Goal: Check status: Check status

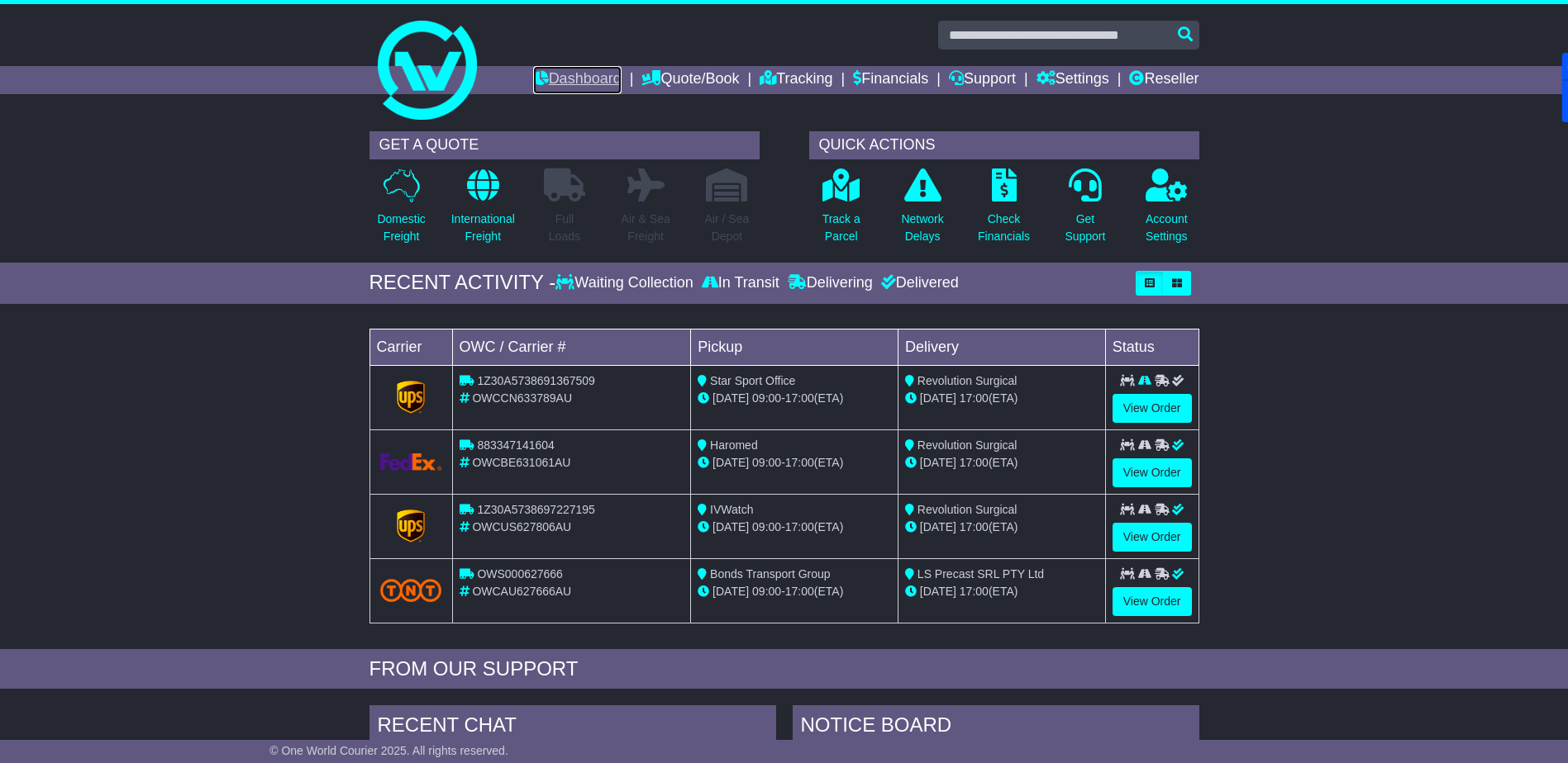
click at [559, 75] on link "Dashboard" at bounding box center [577, 80] width 88 height 28
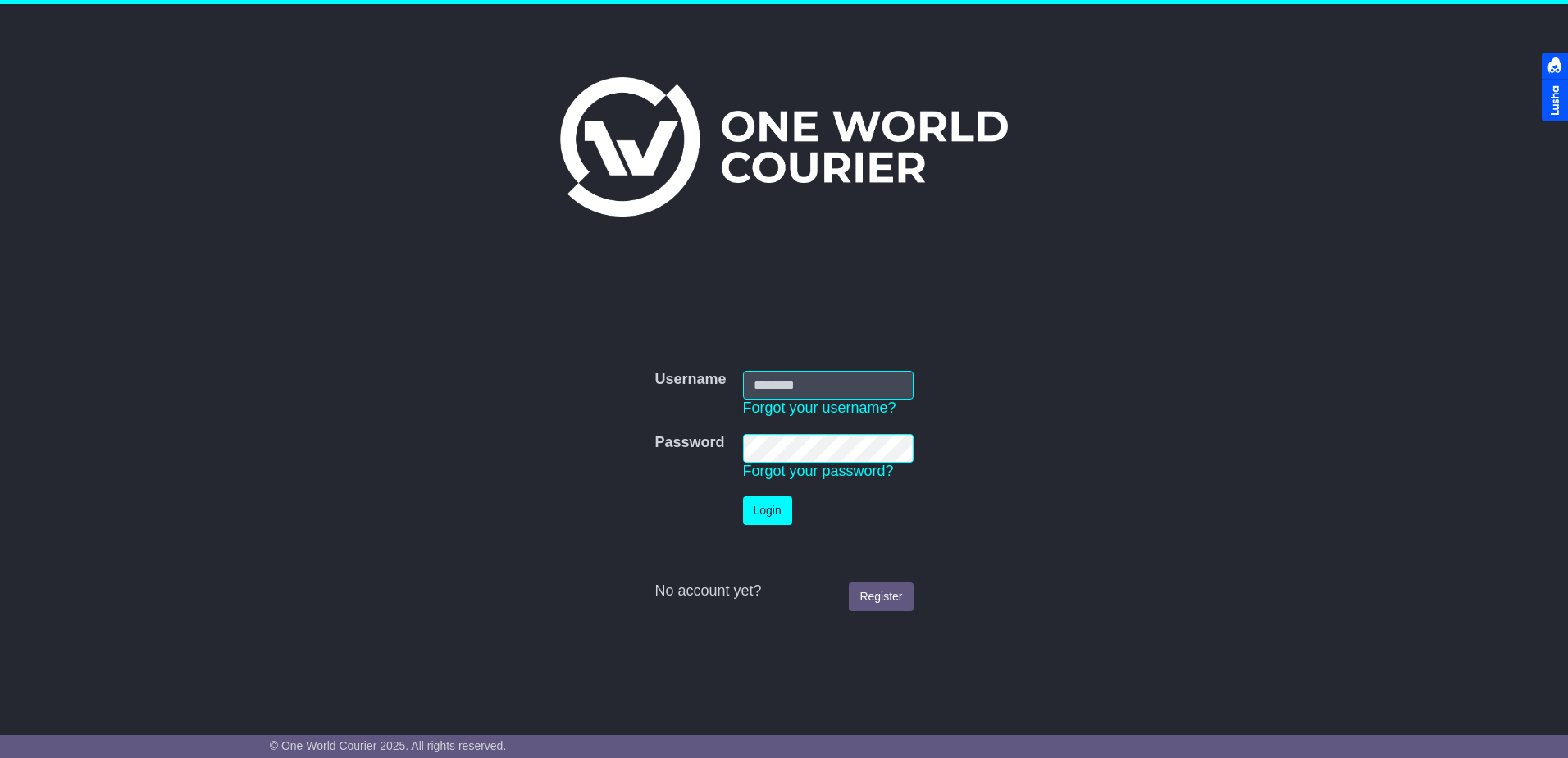
type input "**********"
click at [762, 513] on button "Login" at bounding box center [768, 511] width 49 height 29
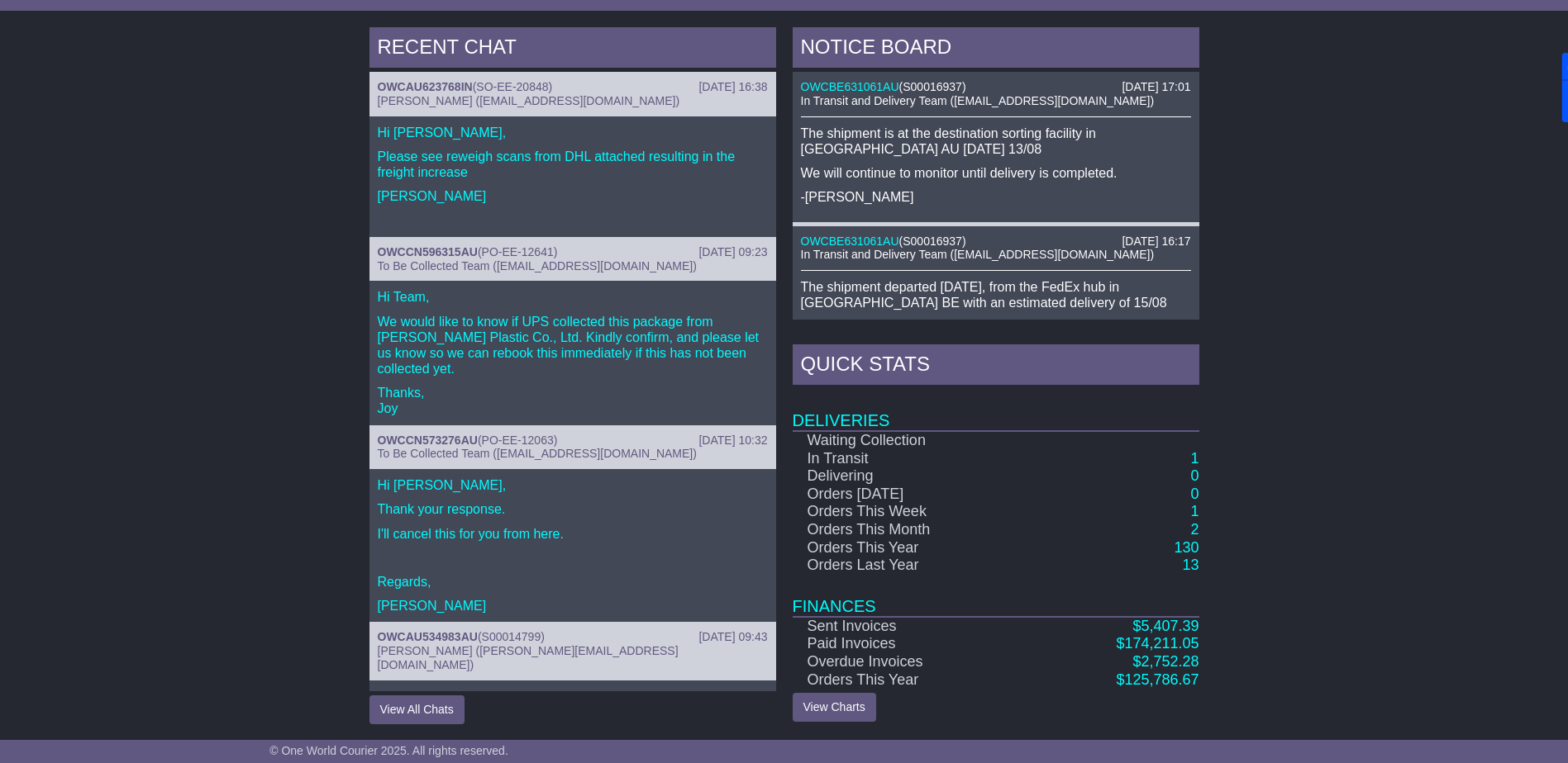
scroll to position [680, 0]
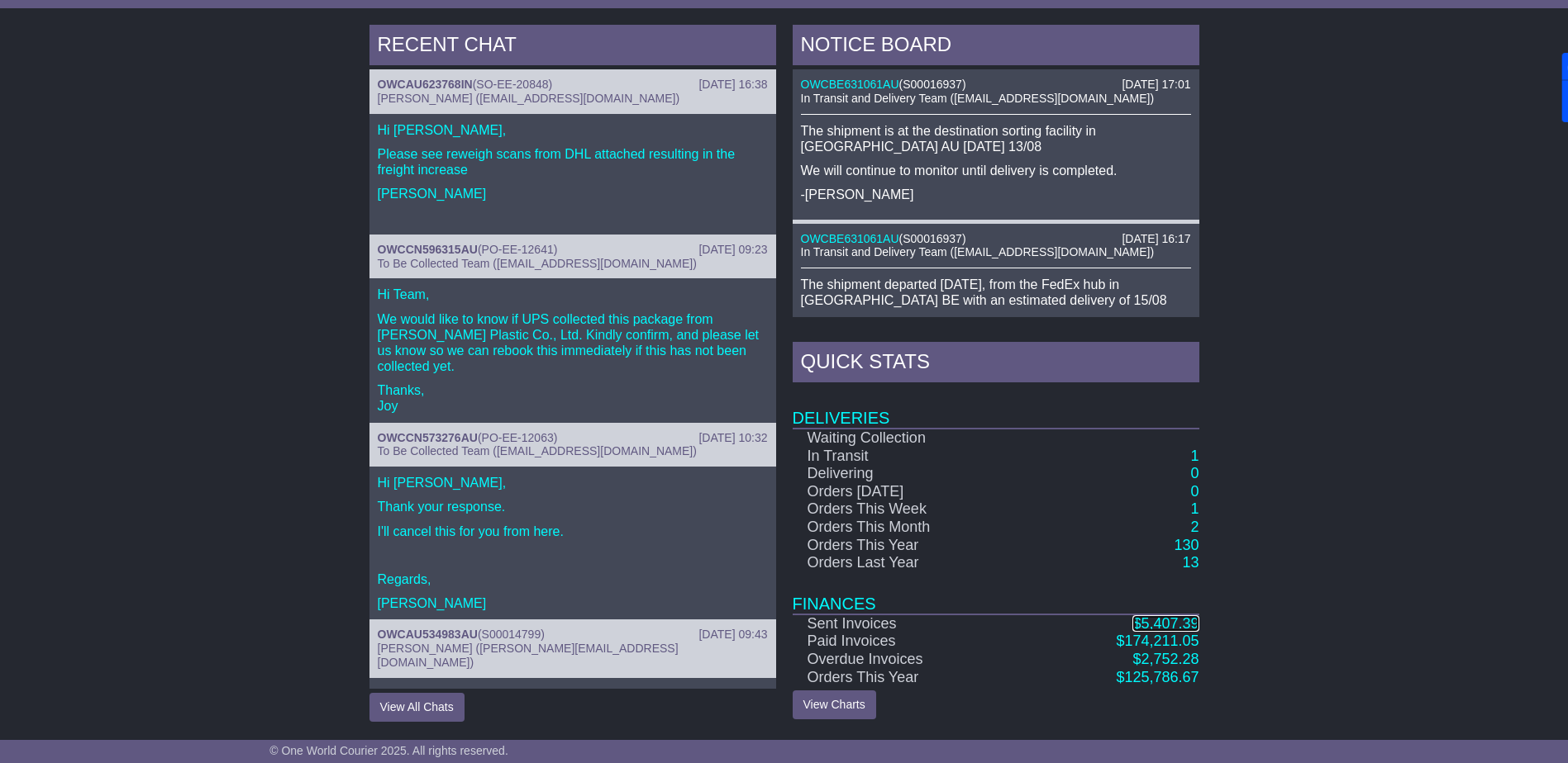
click at [1167, 624] on span "5,407.39" at bounding box center [1169, 624] width 57 height 16
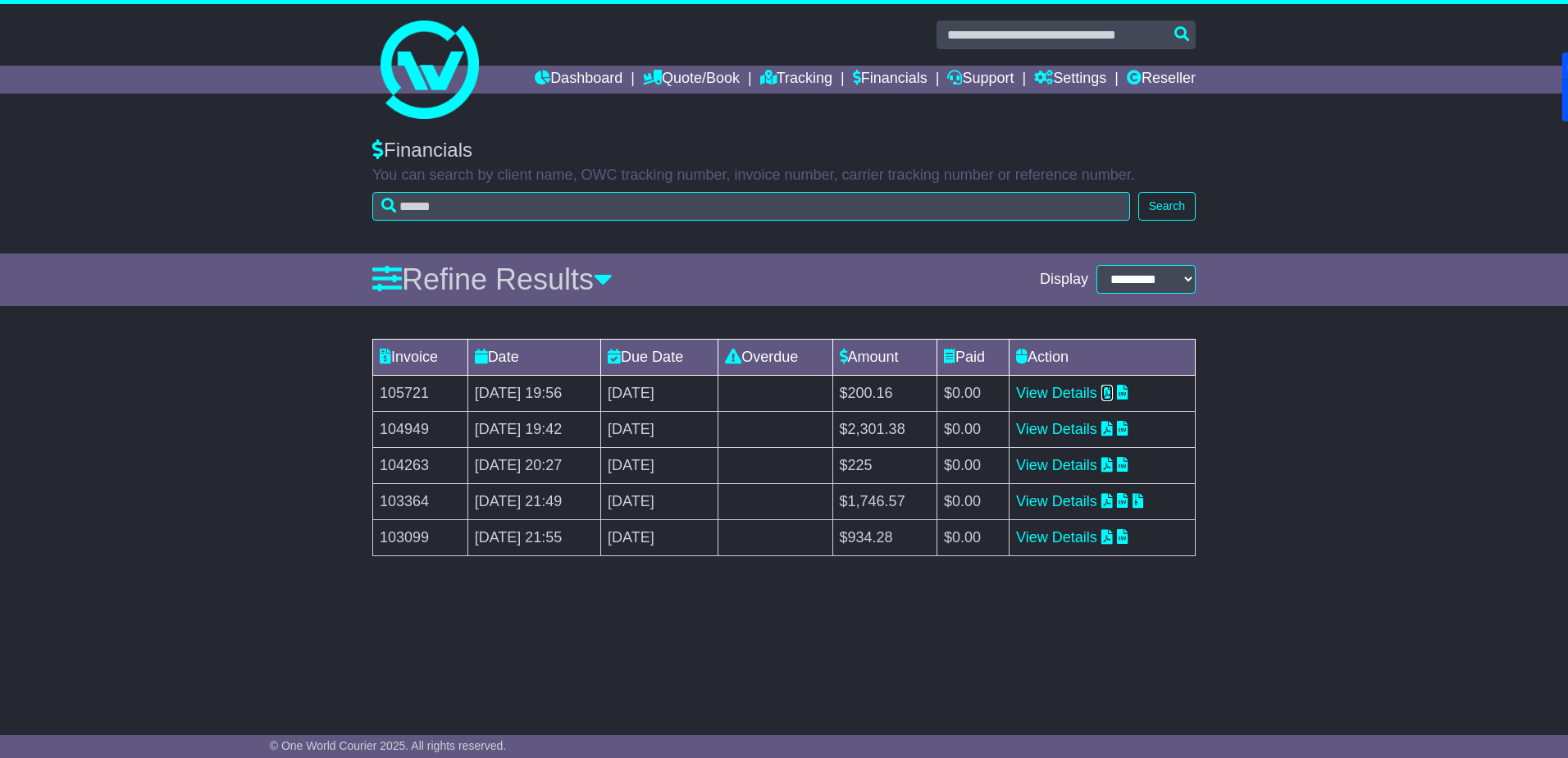
click at [1113, 391] on icon at bounding box center [1107, 392] width 12 height 15
click at [560, 79] on link "Dashboard" at bounding box center [579, 79] width 87 height 28
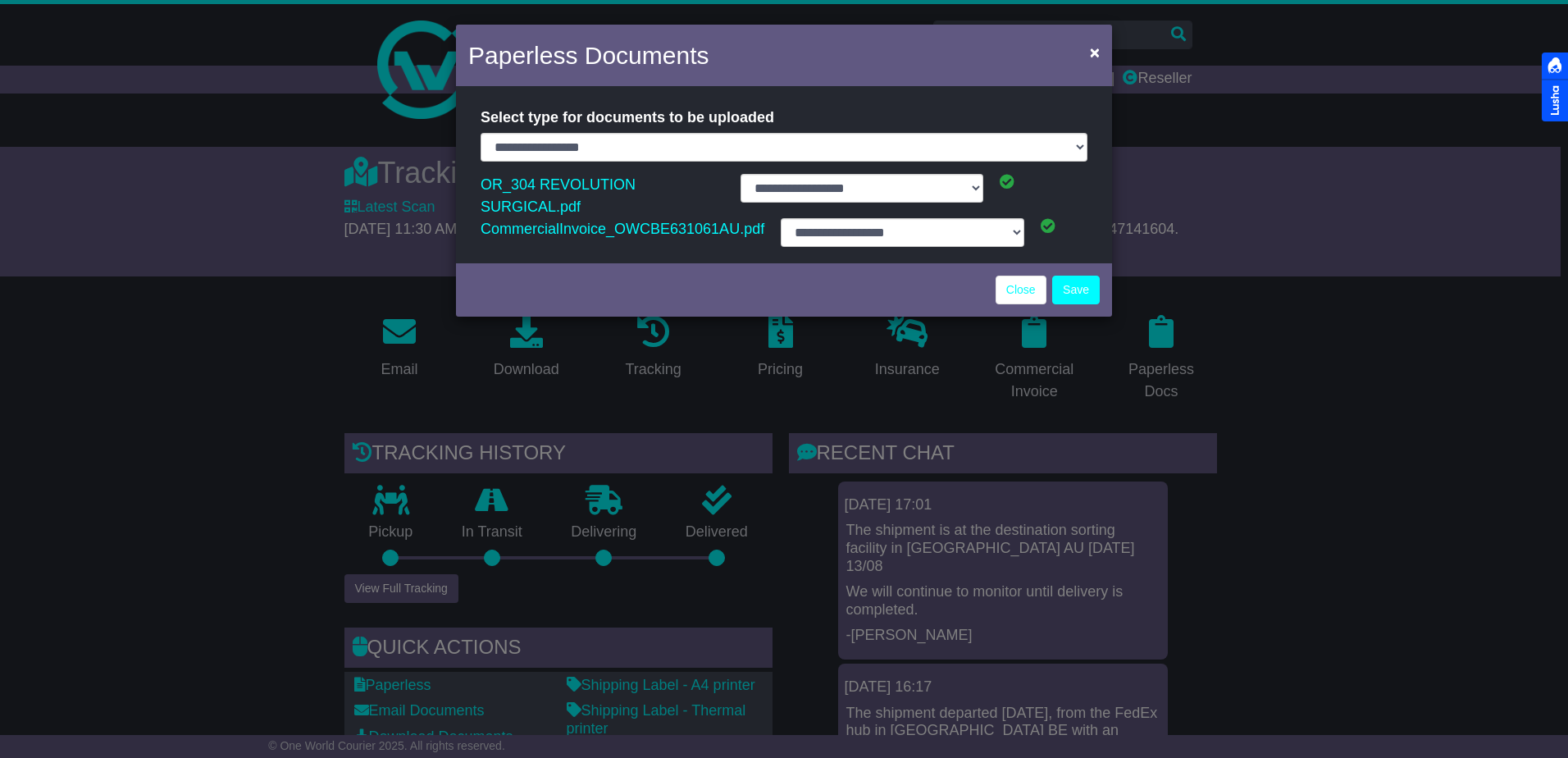
select select "**********"
click at [1012, 276] on link "Close" at bounding box center [1021, 290] width 51 height 29
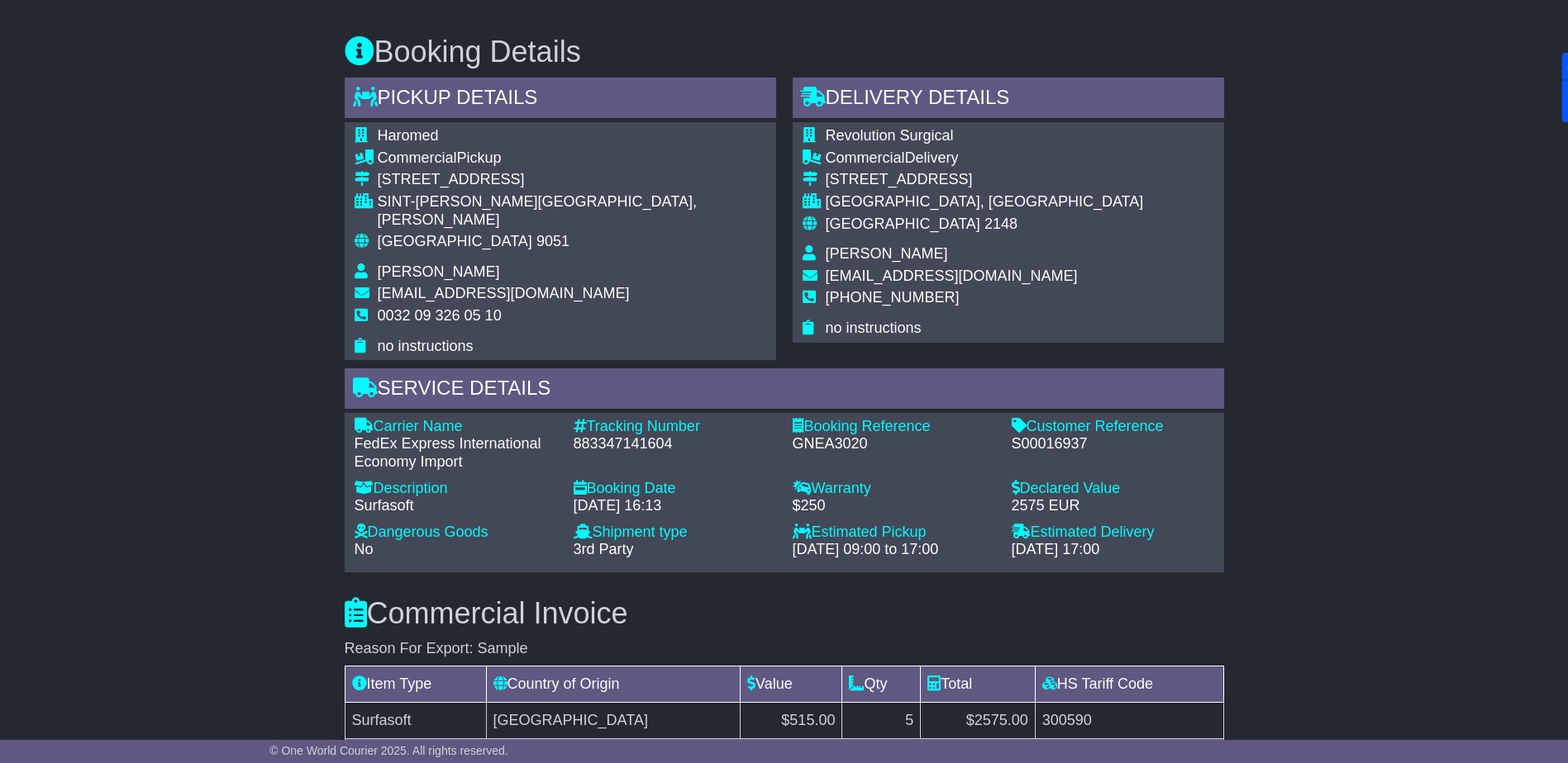
scroll to position [930, 0]
click at [1030, 434] on div "S00016937" at bounding box center [1112, 443] width 202 height 18
copy div "S00016937"
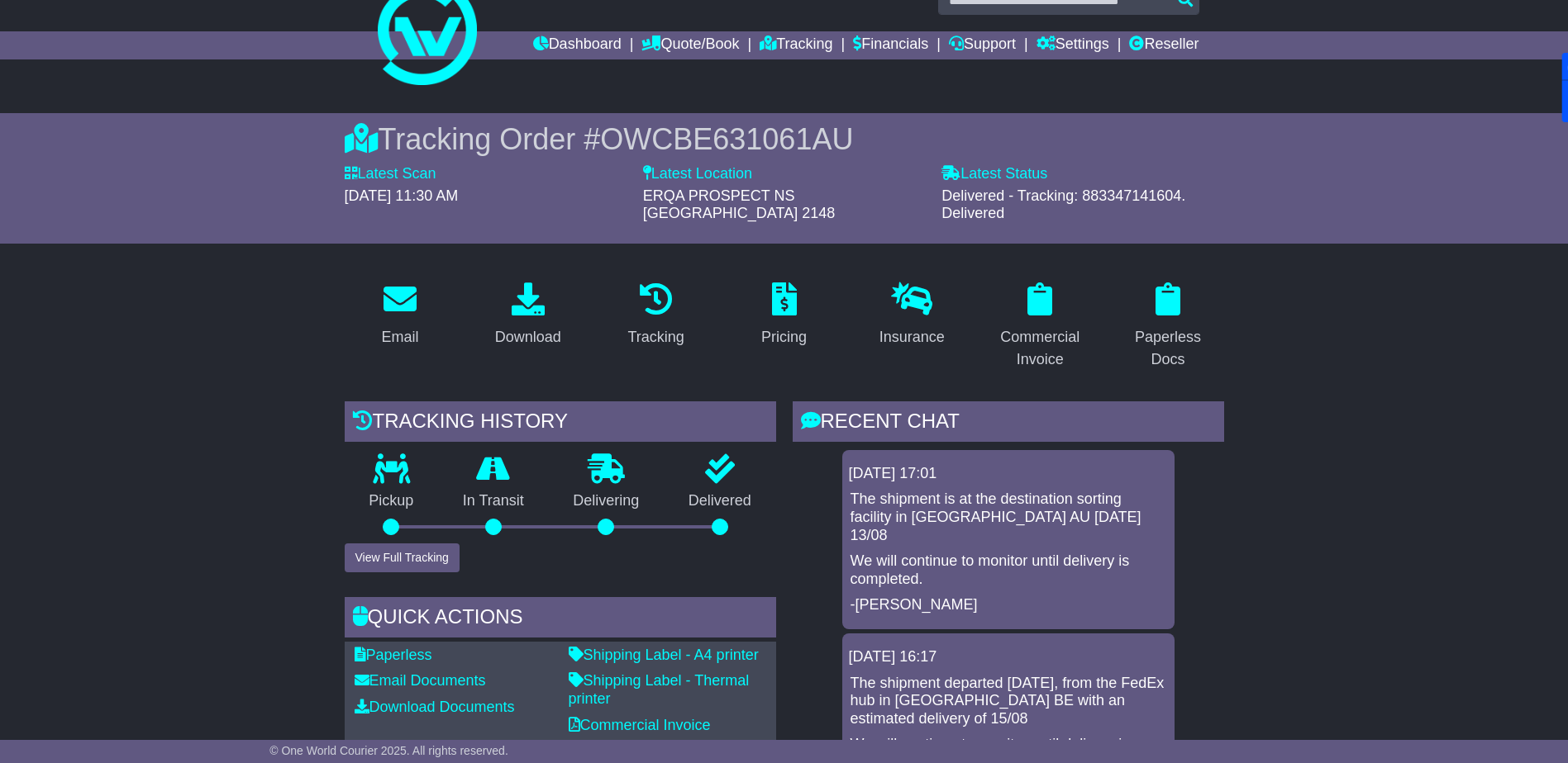
scroll to position [0, 0]
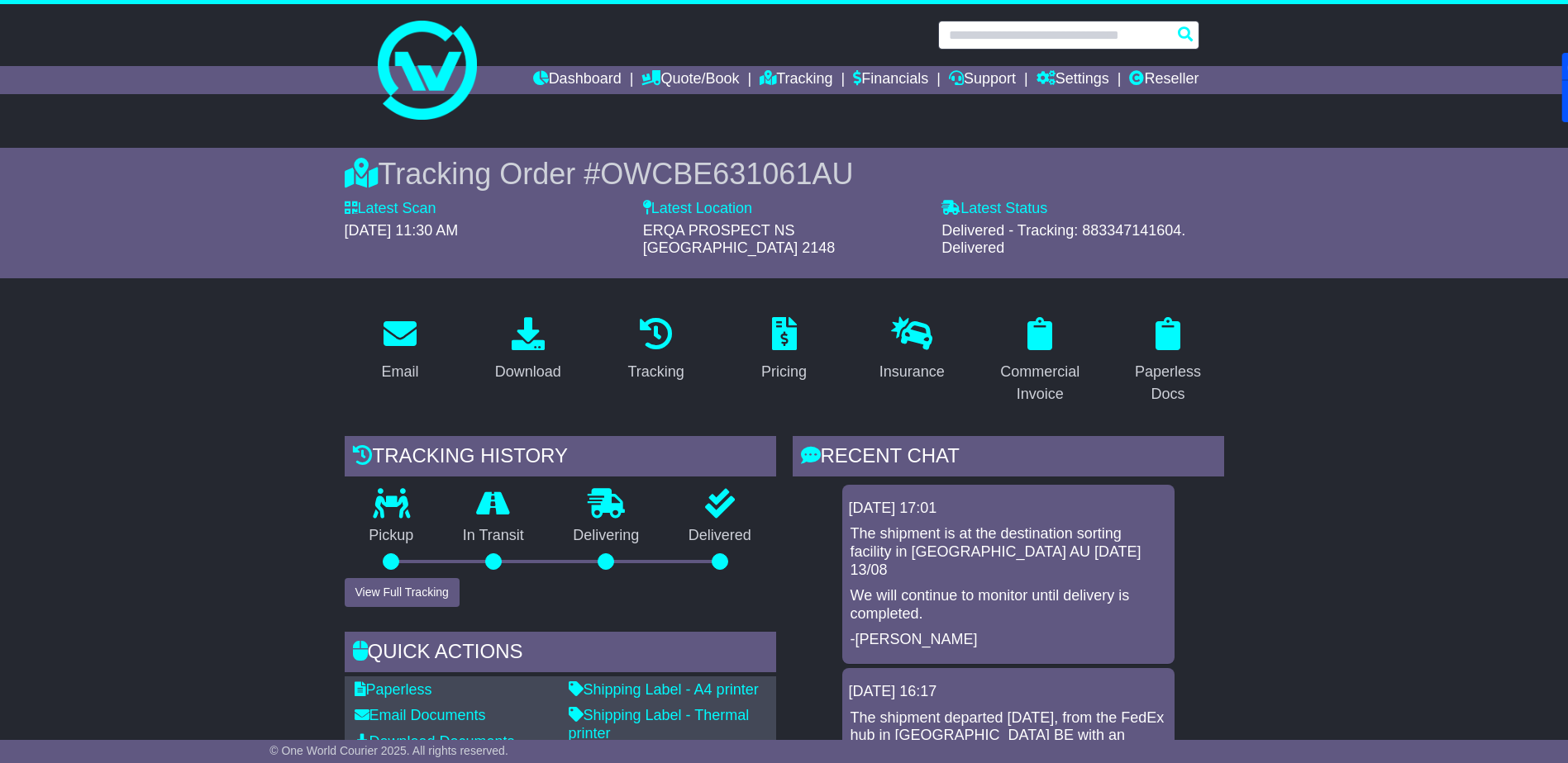
click at [1132, 37] on input "text" at bounding box center [1068, 35] width 261 height 29
paste input "*********"
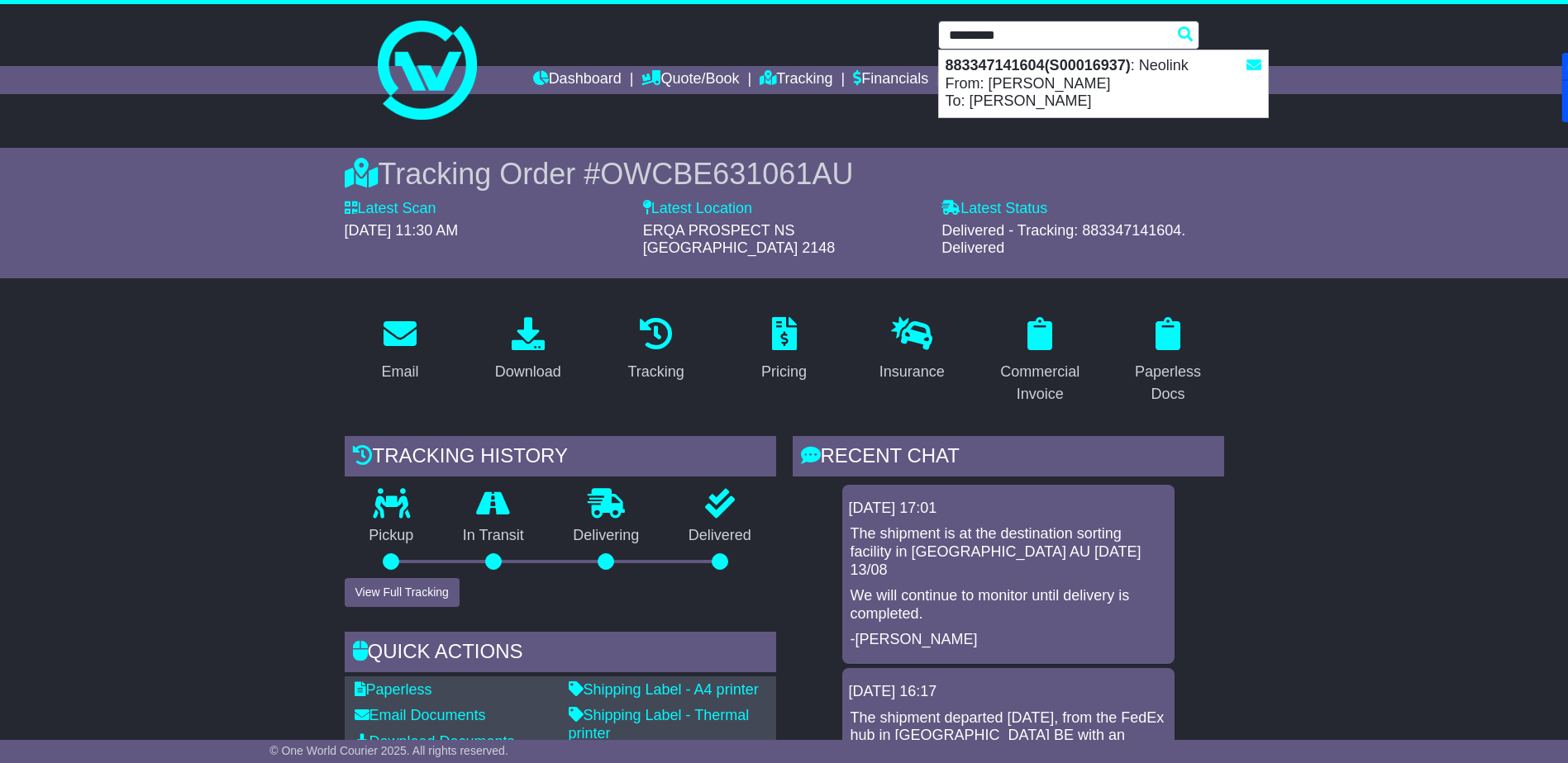
type input "*********"
click at [1343, 103] on div at bounding box center [784, 64] width 1568 height 119
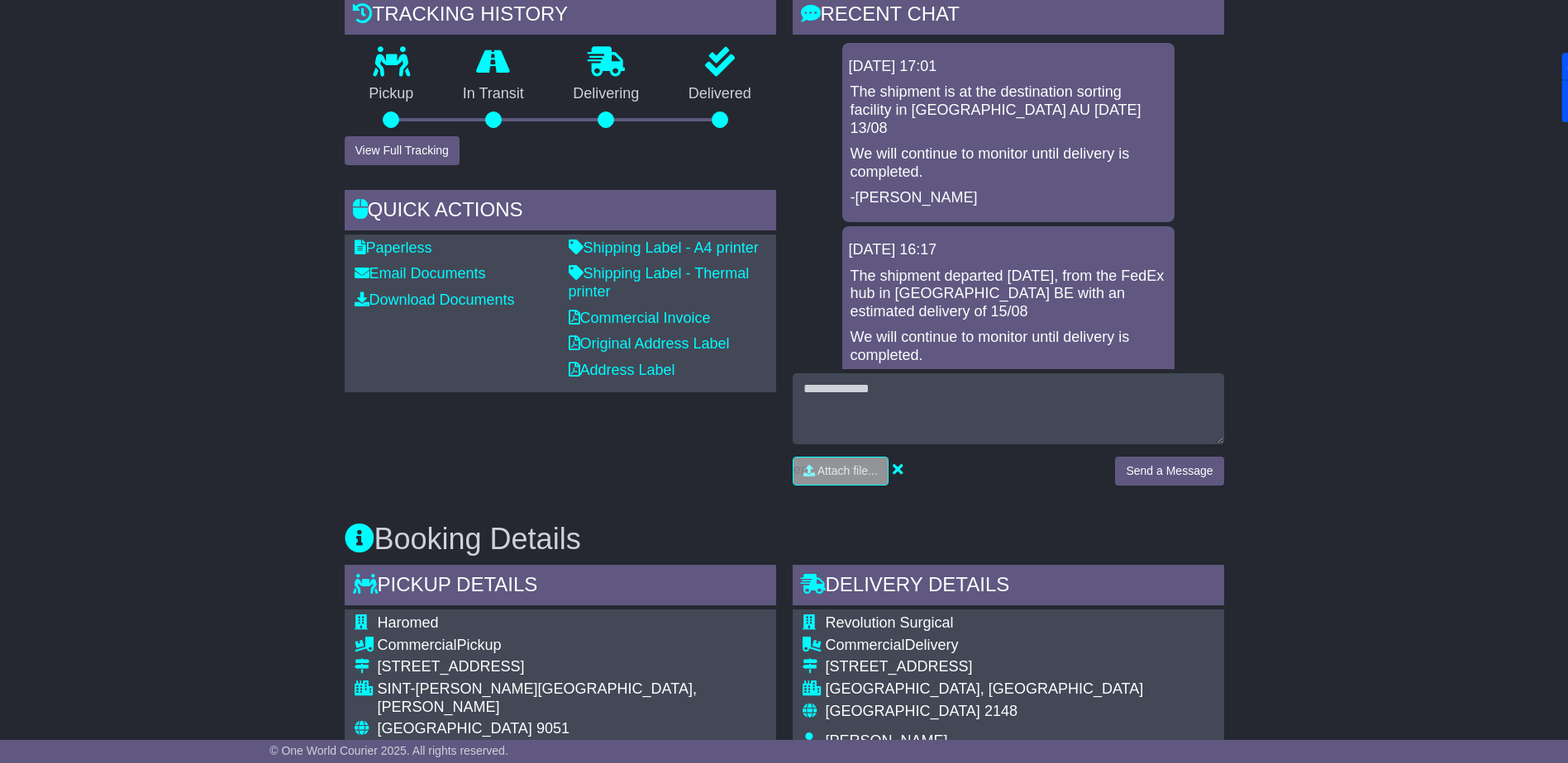
scroll to position [496, 0]
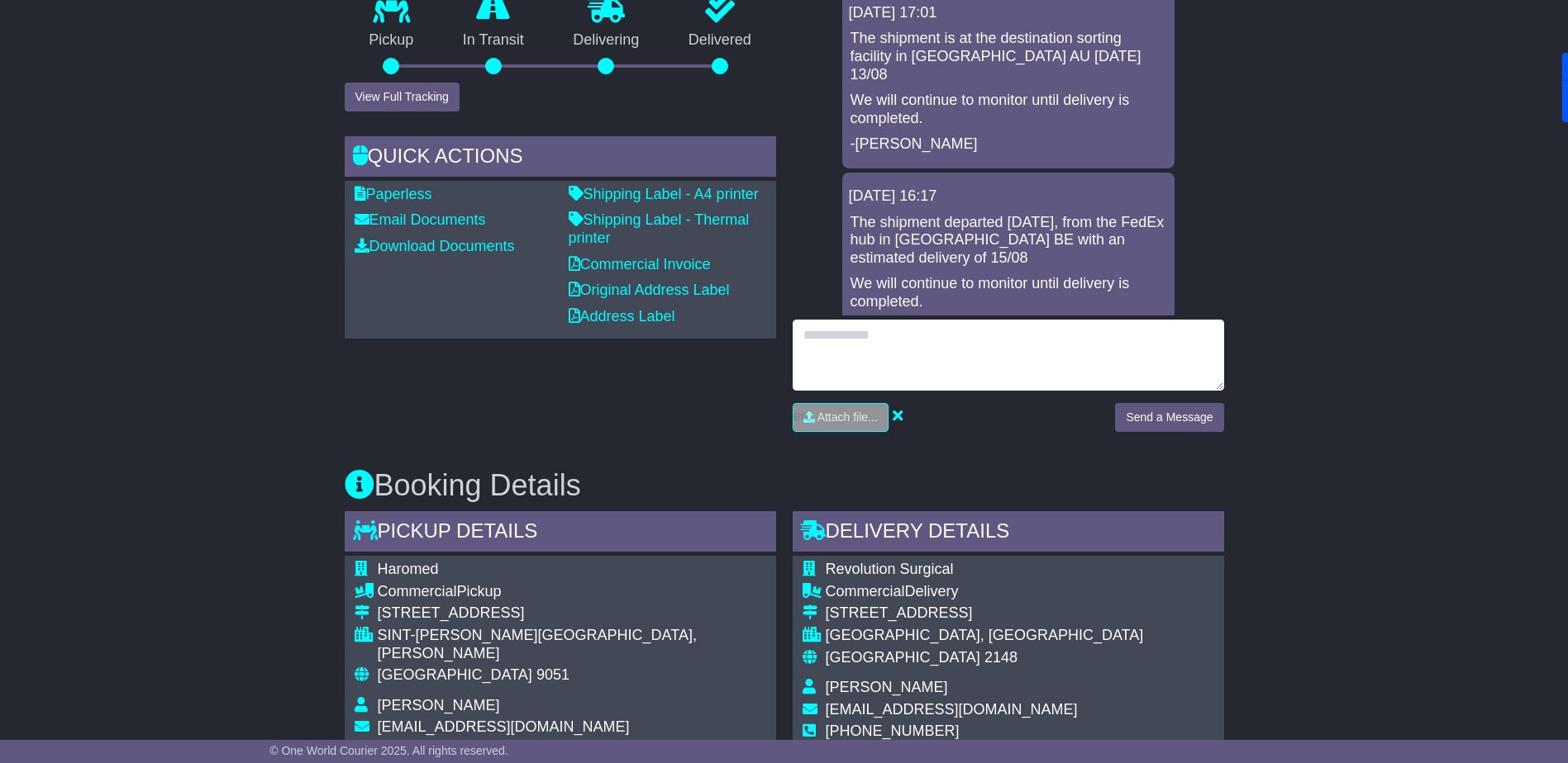
click at [1030, 346] on textarea at bounding box center [1008, 355] width 431 height 71
type textarea "**********"
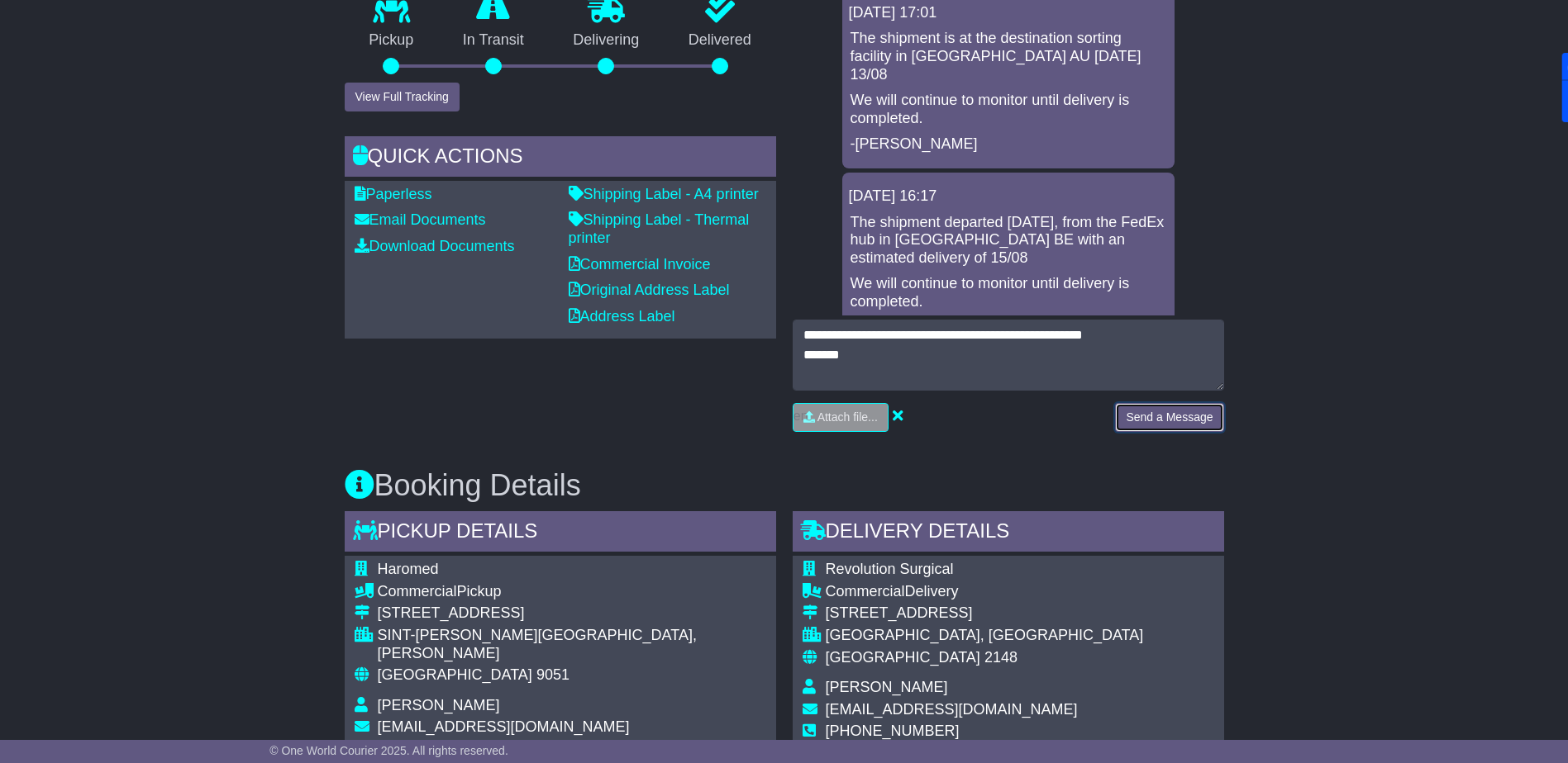
click at [1162, 406] on button "Send a Message" at bounding box center [1168, 417] width 109 height 29
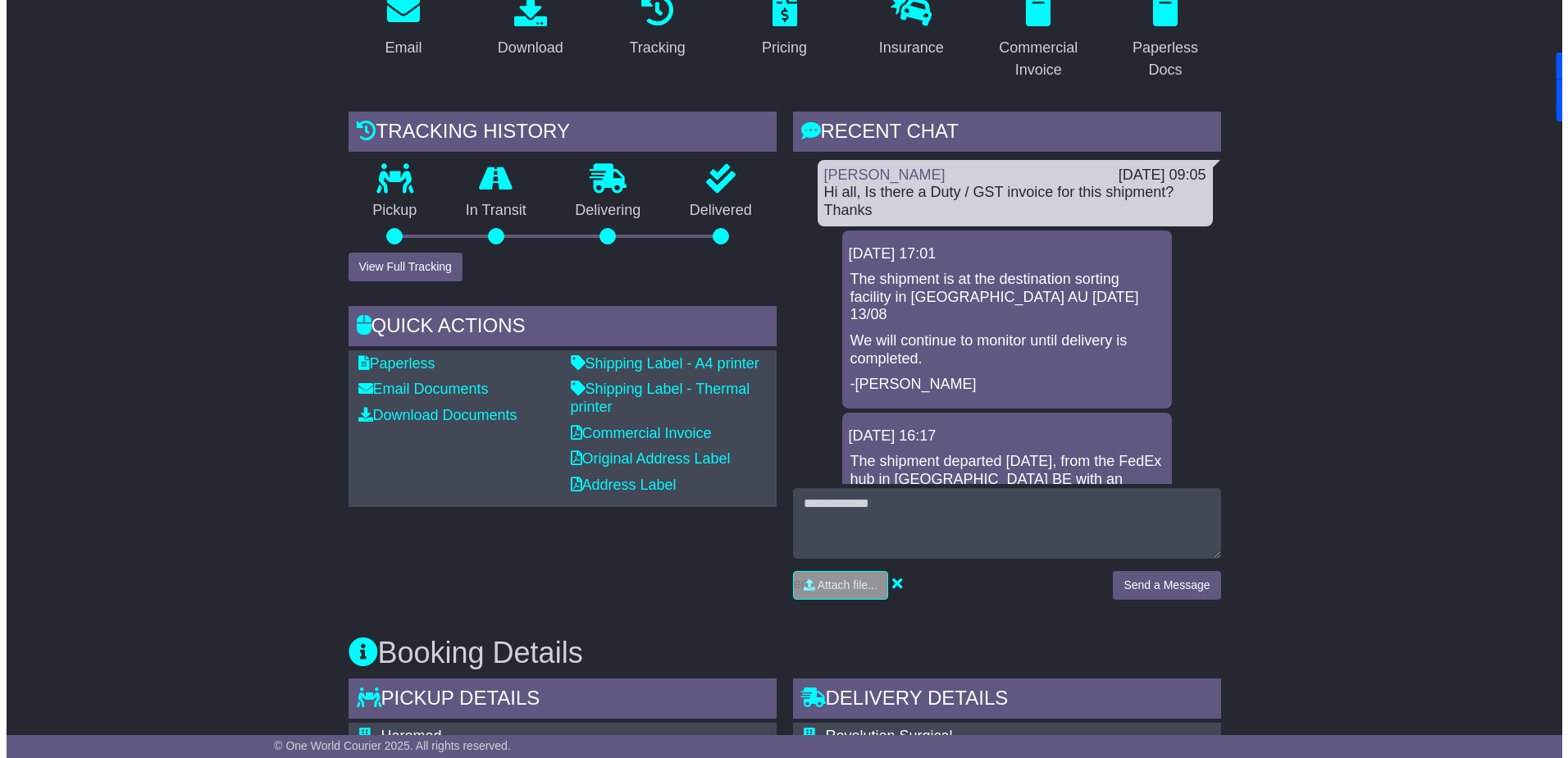
scroll to position [328, 0]
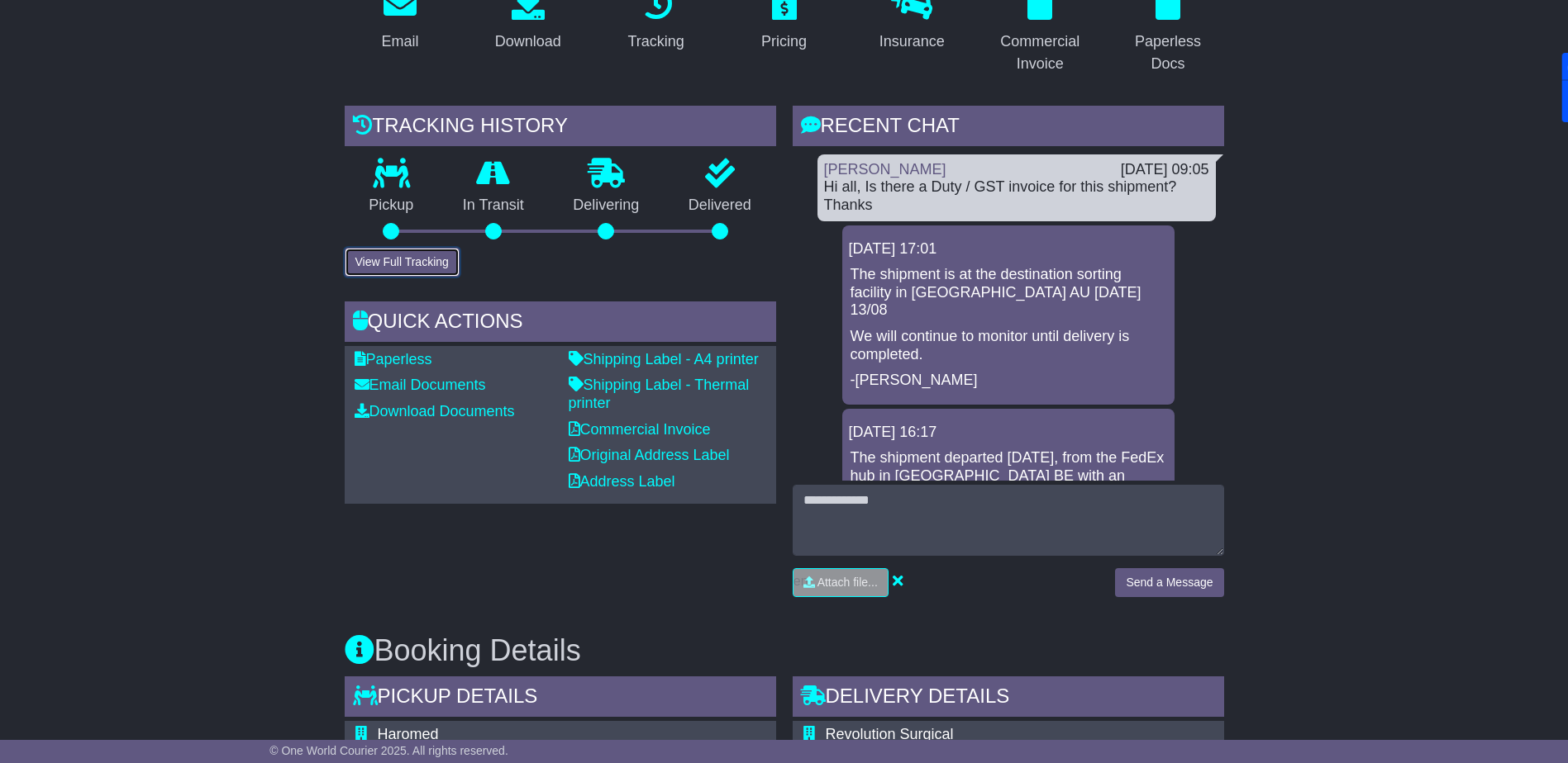
click at [386, 248] on button "View Full Tracking" at bounding box center [402, 262] width 115 height 29
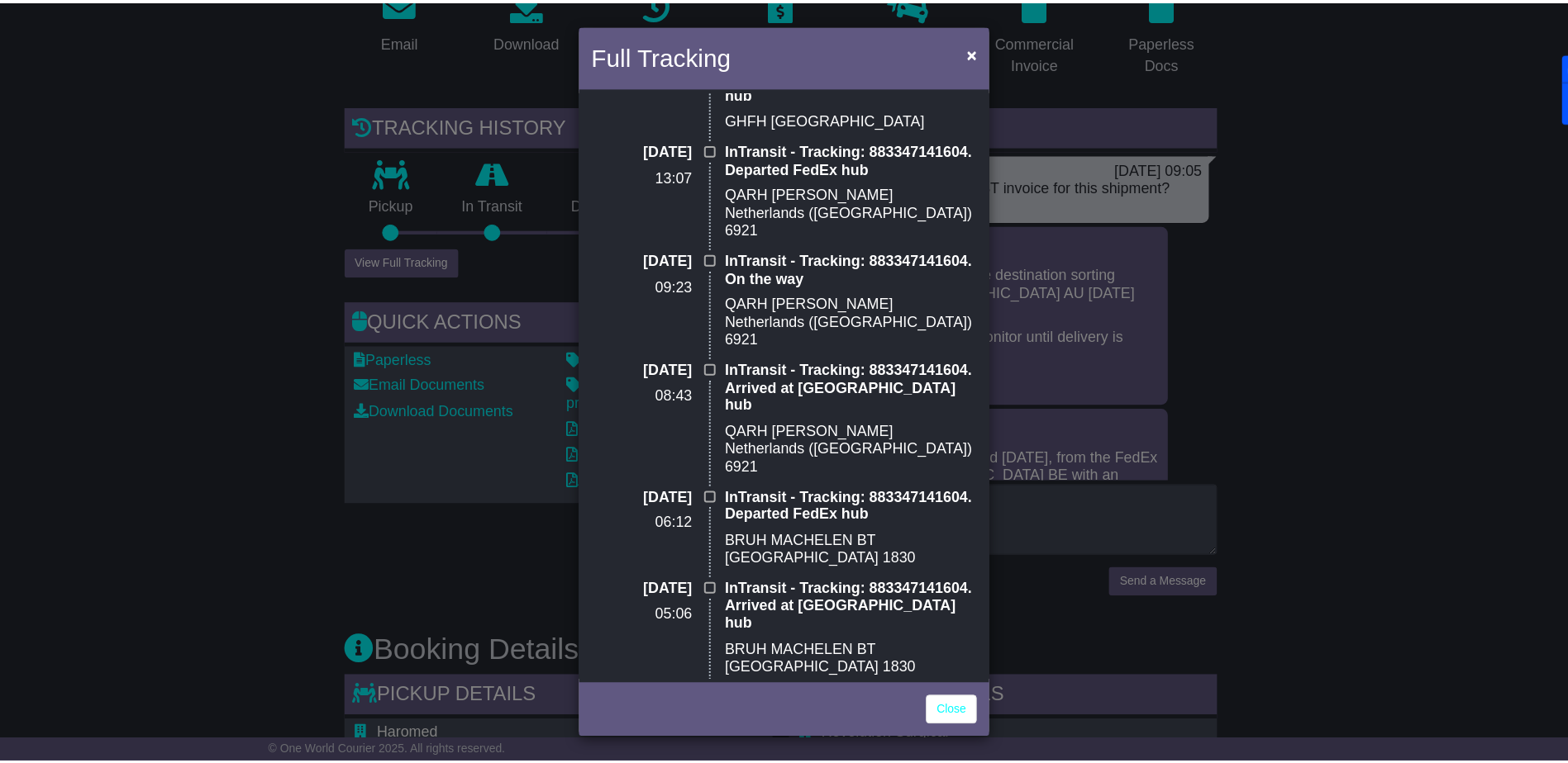
scroll to position [1329, 0]
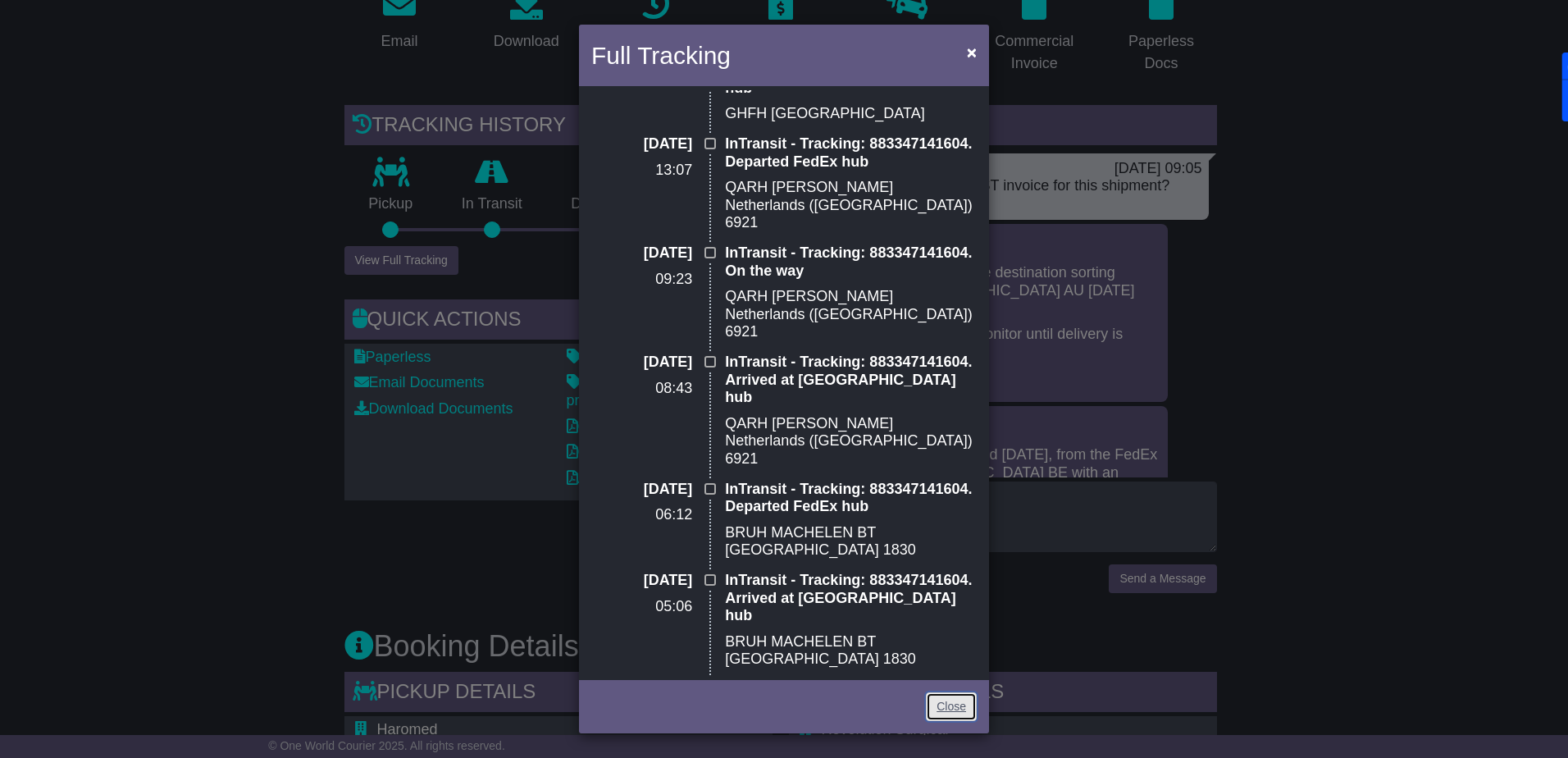
click at [944, 713] on link "Close" at bounding box center [951, 707] width 51 height 29
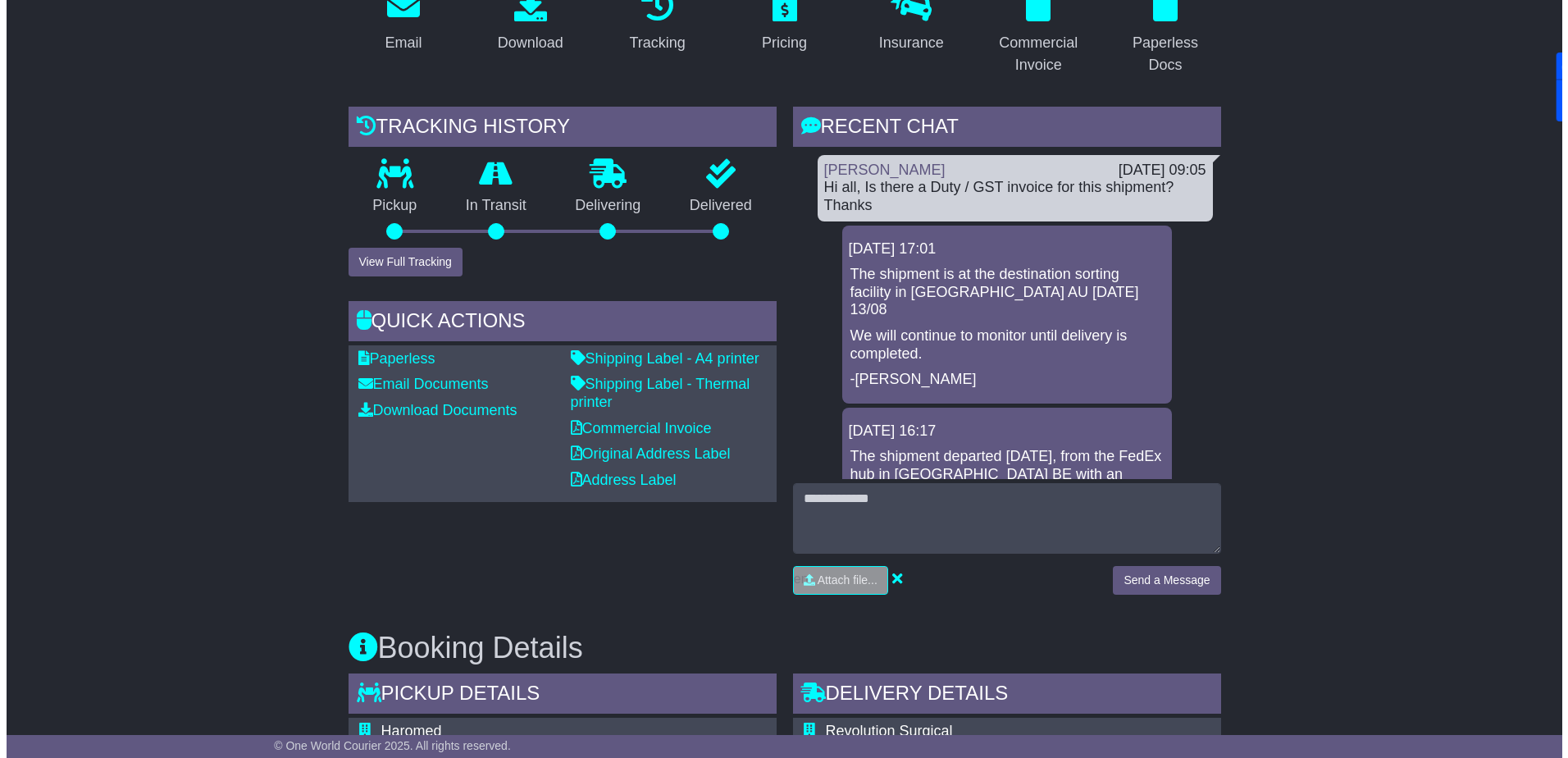
scroll to position [328, 0]
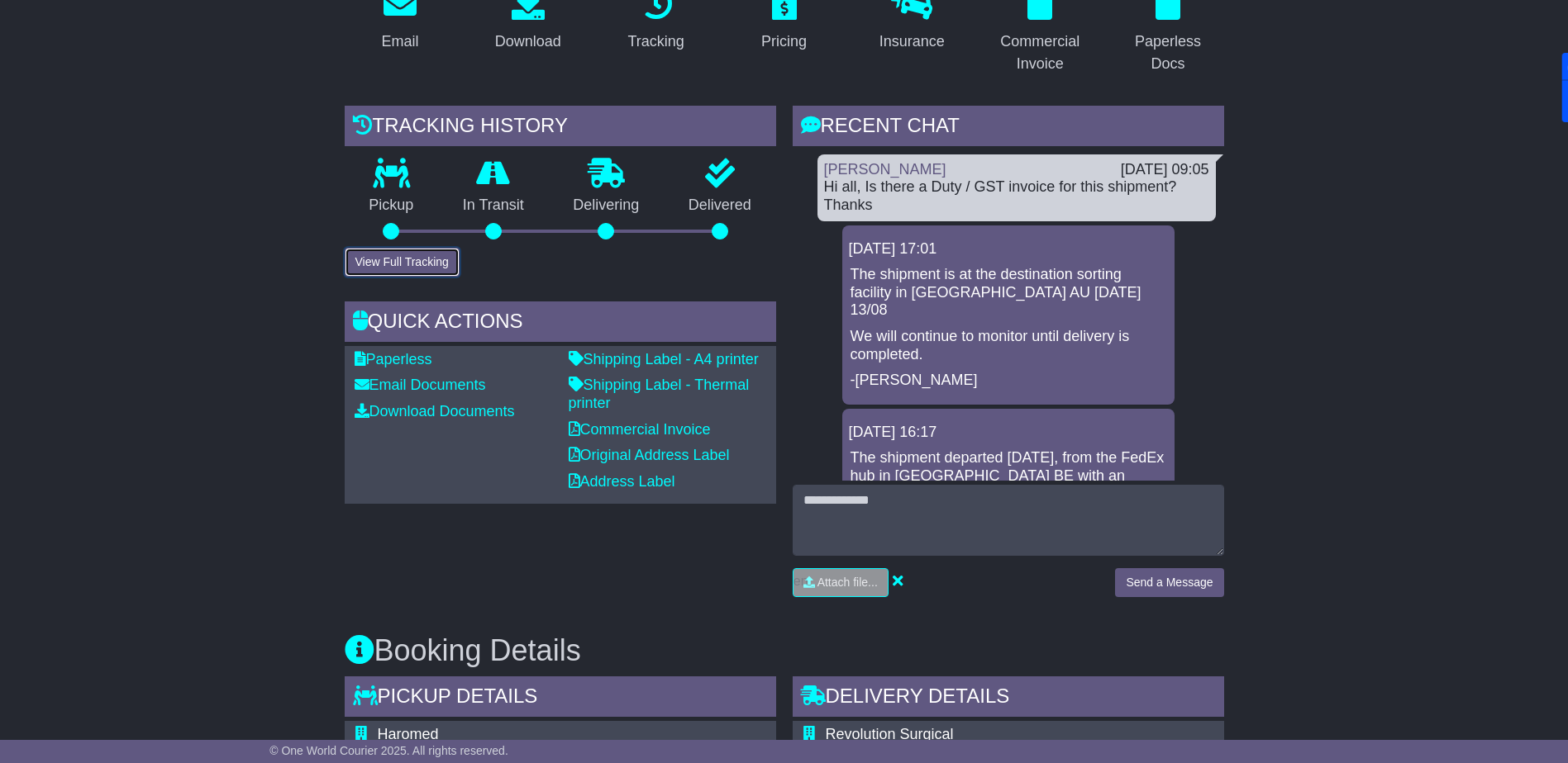
click at [431, 252] on button "View Full Tracking" at bounding box center [402, 262] width 115 height 29
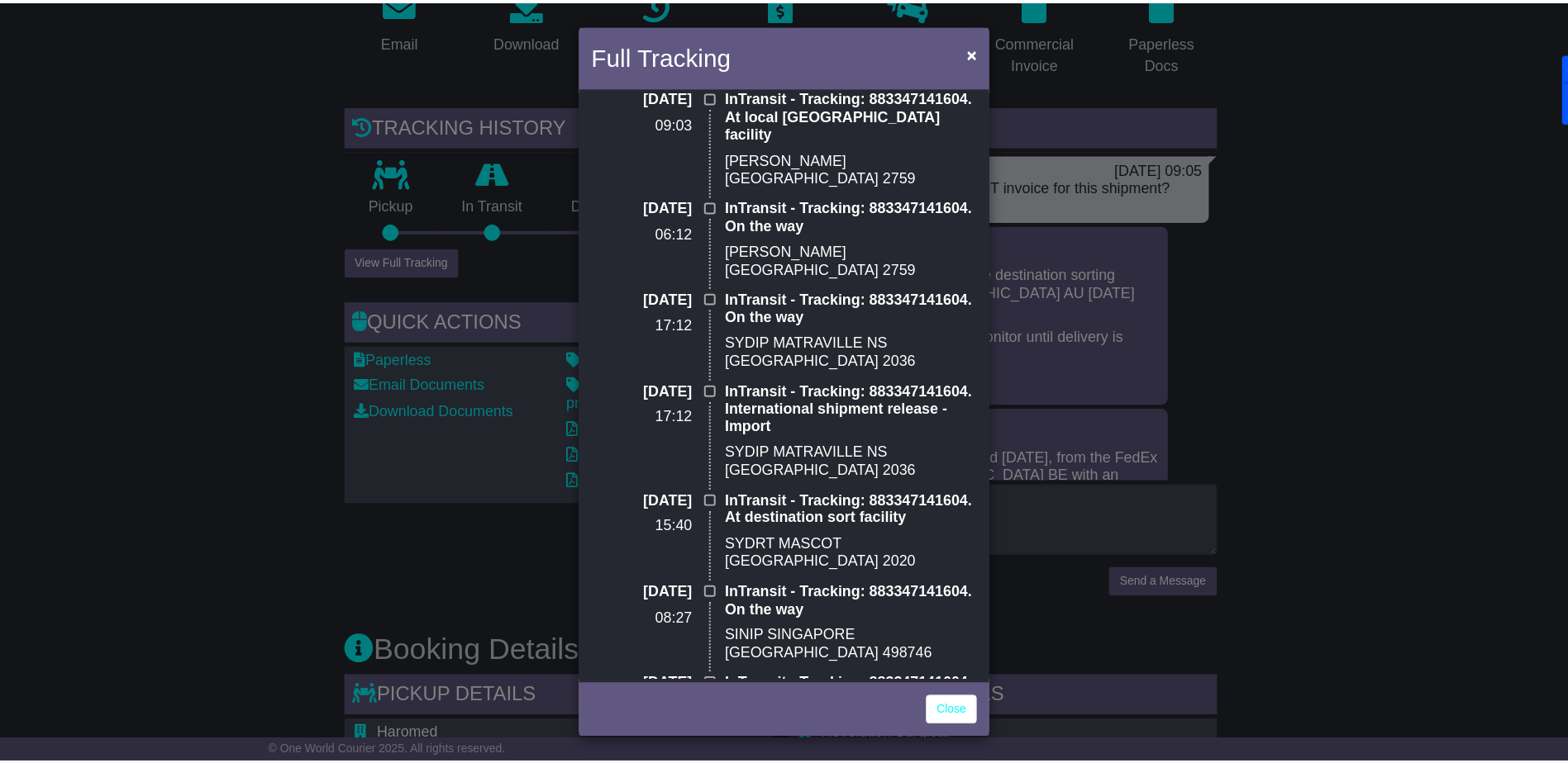
scroll to position [0, 0]
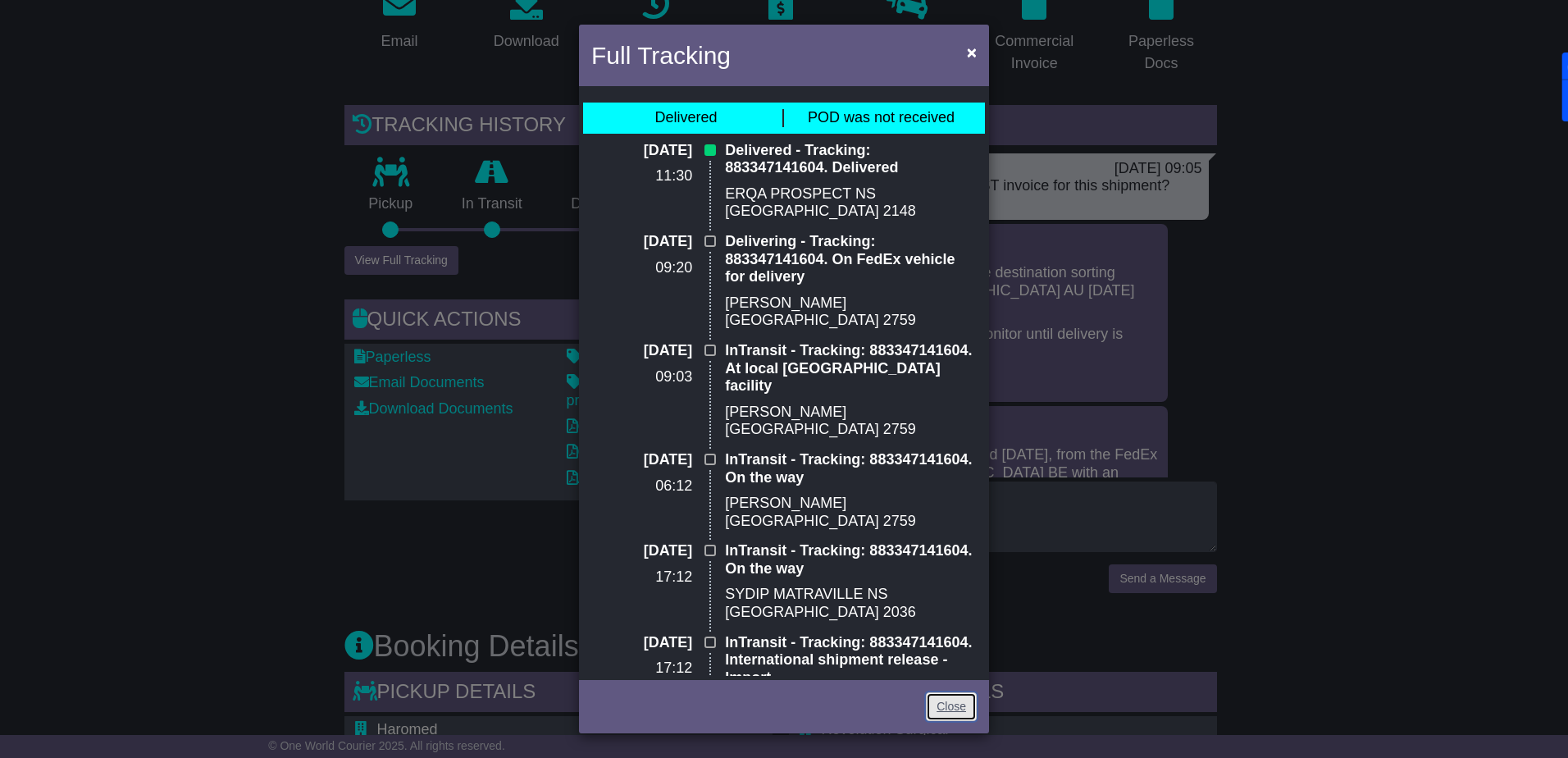
click at [950, 707] on link "Close" at bounding box center [951, 707] width 51 height 29
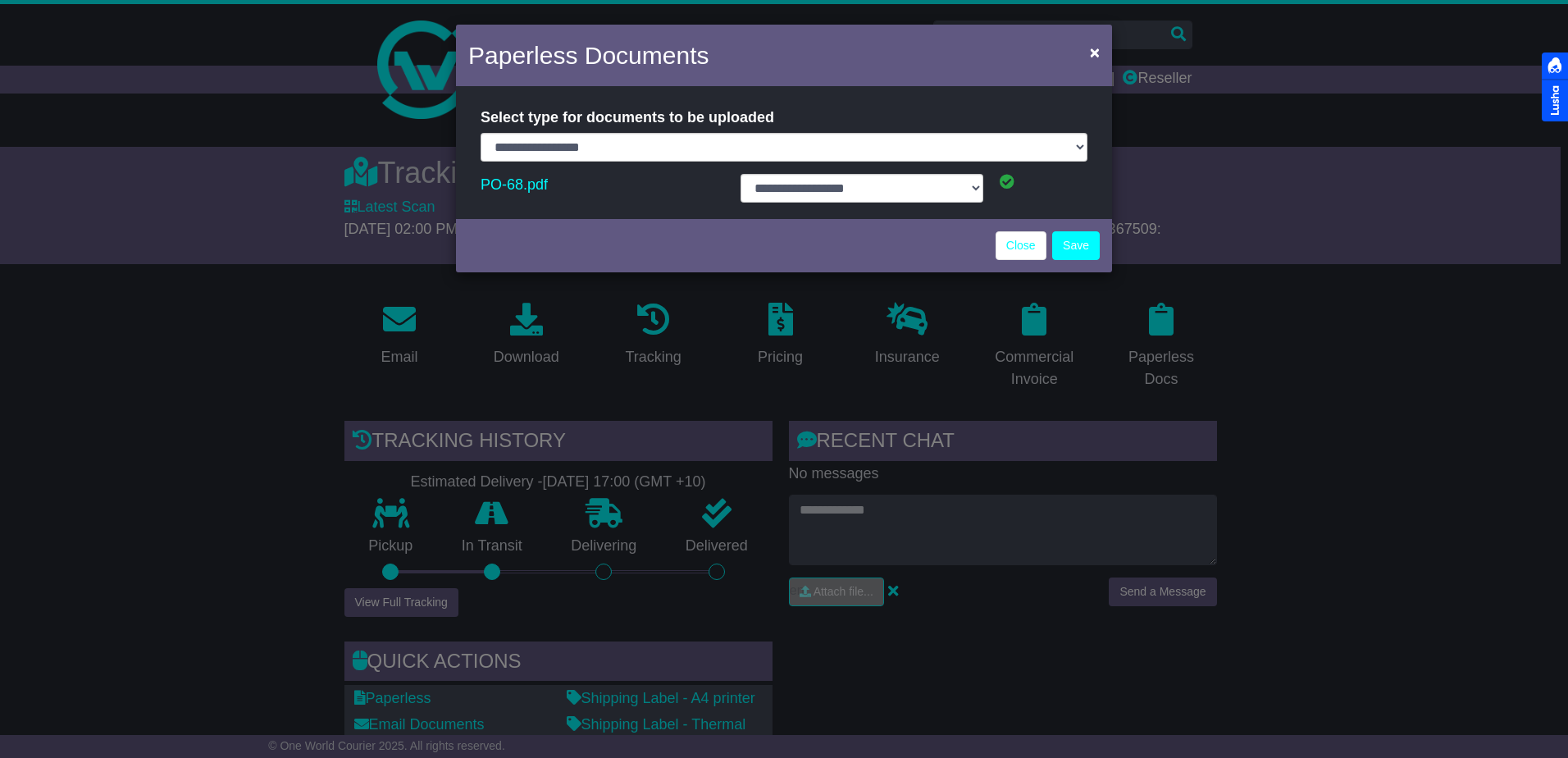
select select "**********"
click at [1008, 237] on link "Close" at bounding box center [1021, 245] width 51 height 29
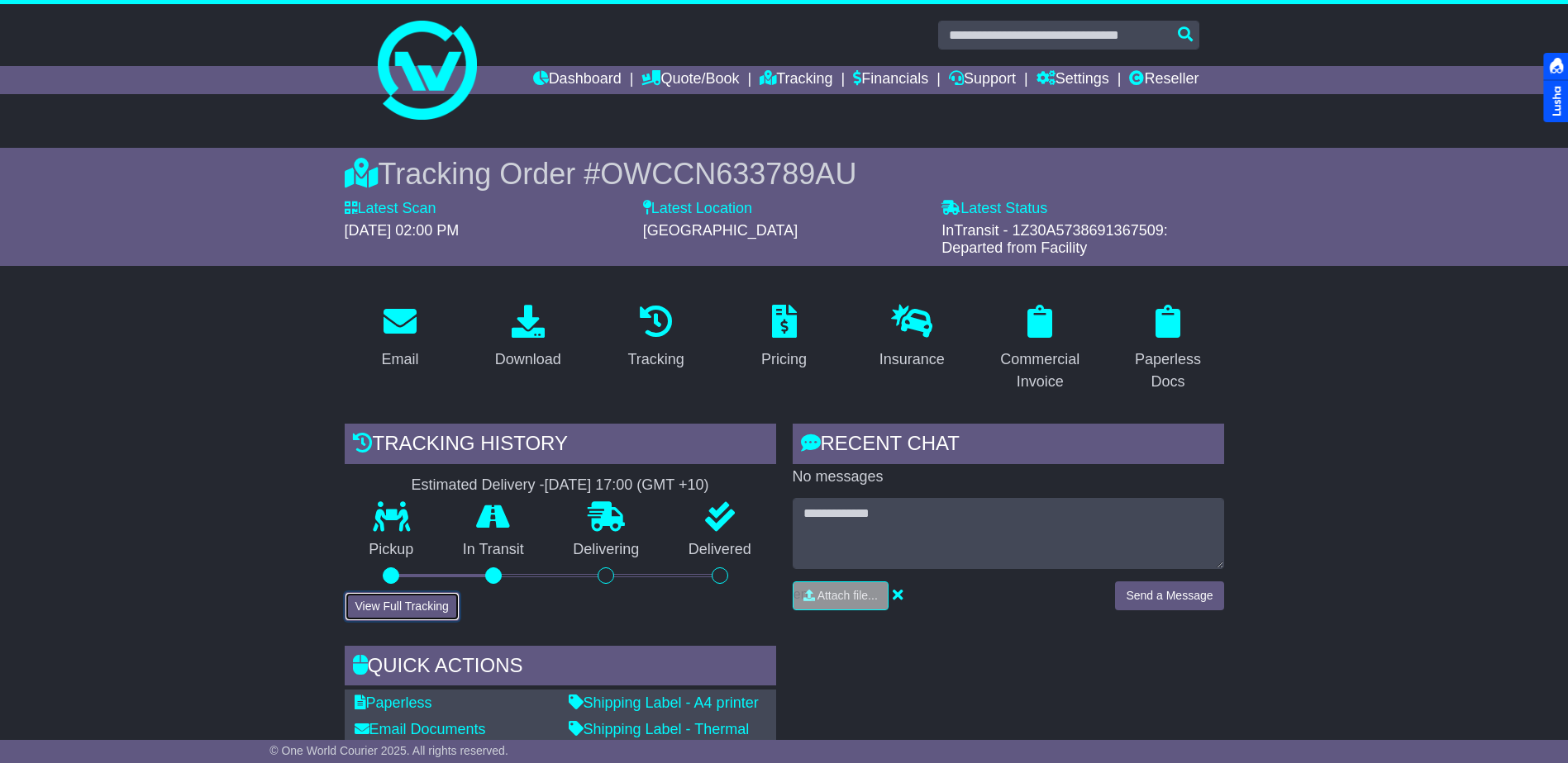
click at [419, 605] on button "View Full Tracking" at bounding box center [402, 607] width 115 height 29
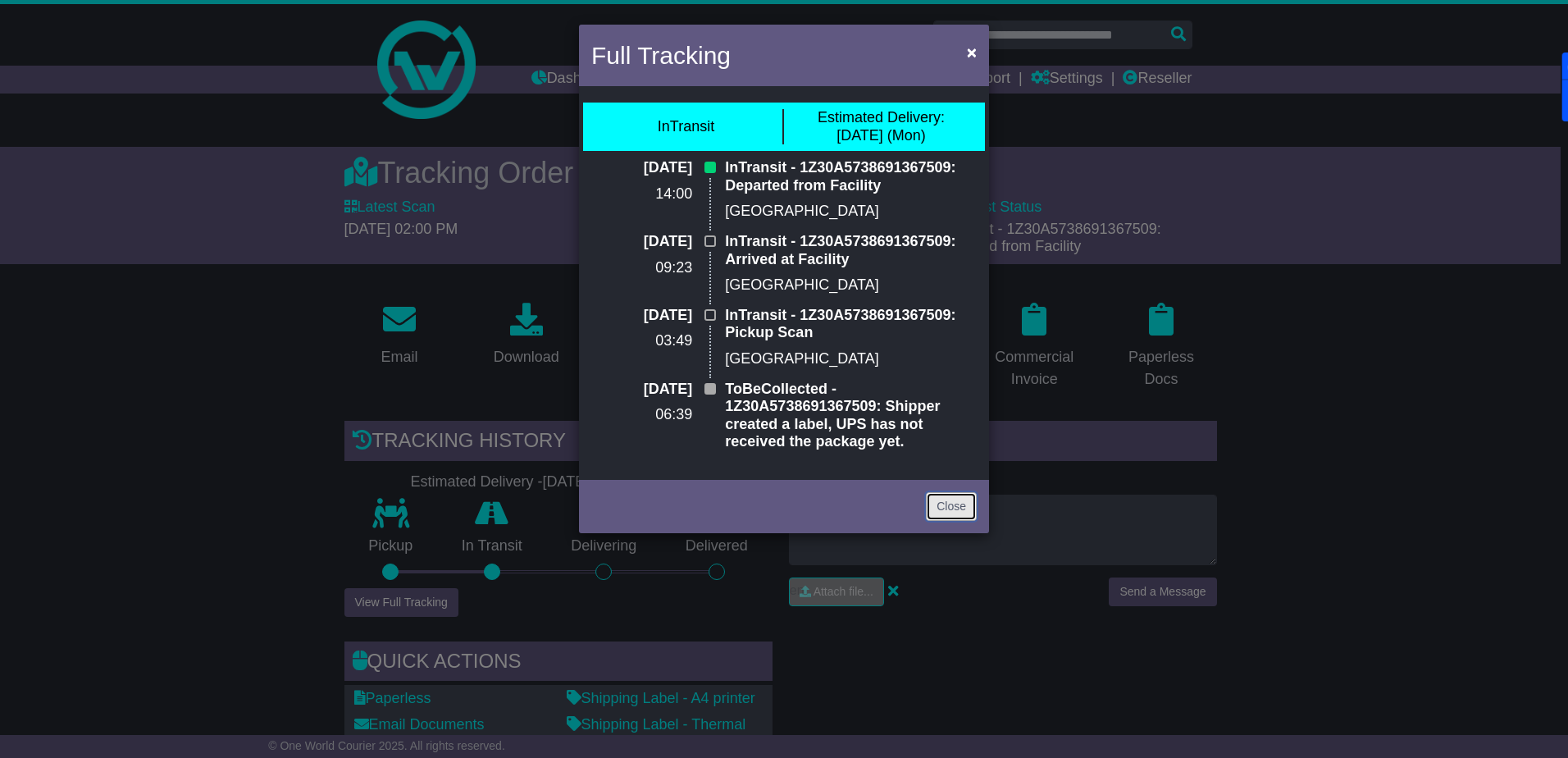
drag, startPoint x: 940, startPoint y: 506, endPoint x: 700, endPoint y: 329, distance: 298.2
click at [940, 506] on link "Close" at bounding box center [951, 507] width 51 height 29
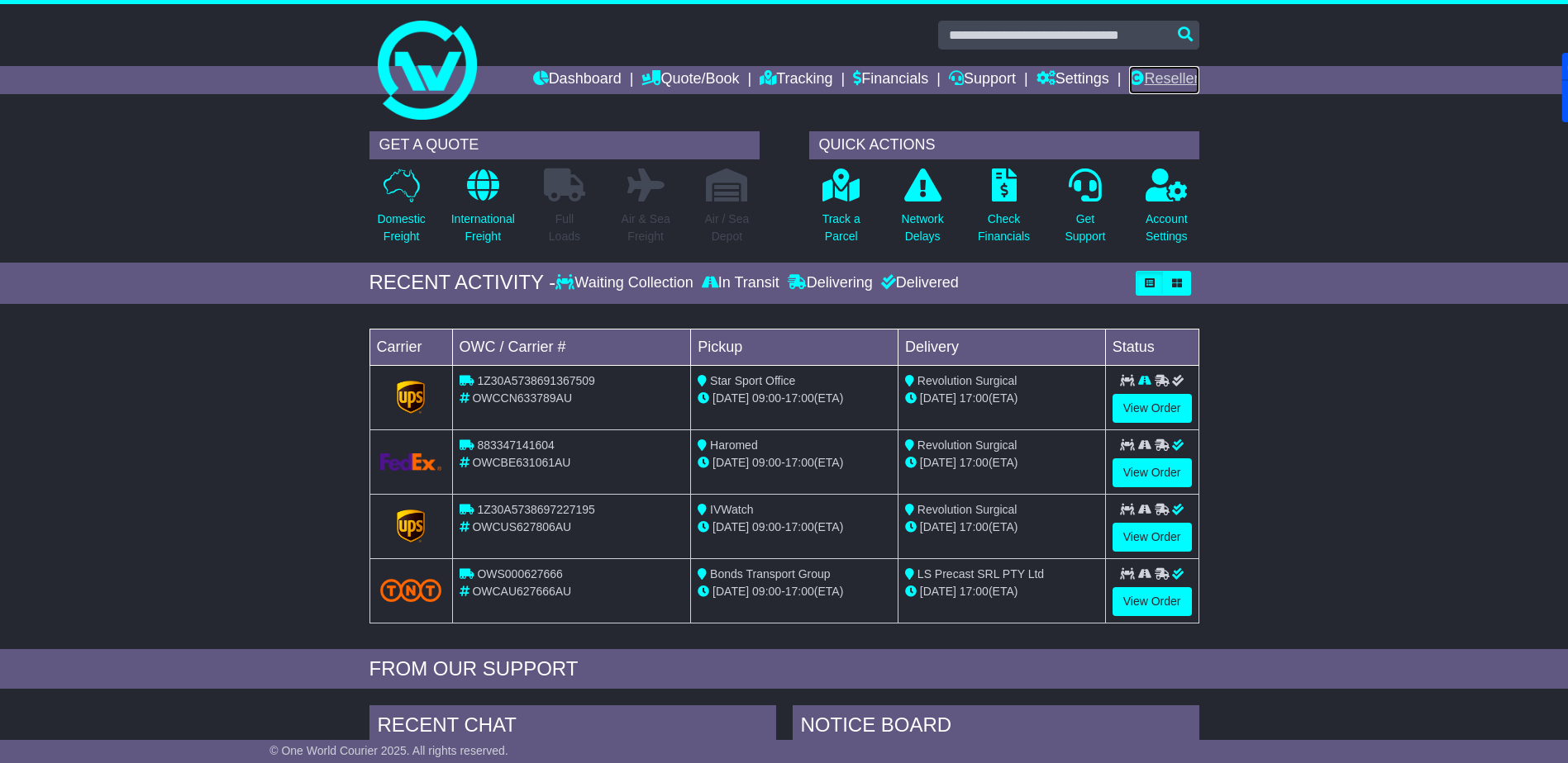
click at [1167, 81] on link "Reseller" at bounding box center [1163, 80] width 69 height 28
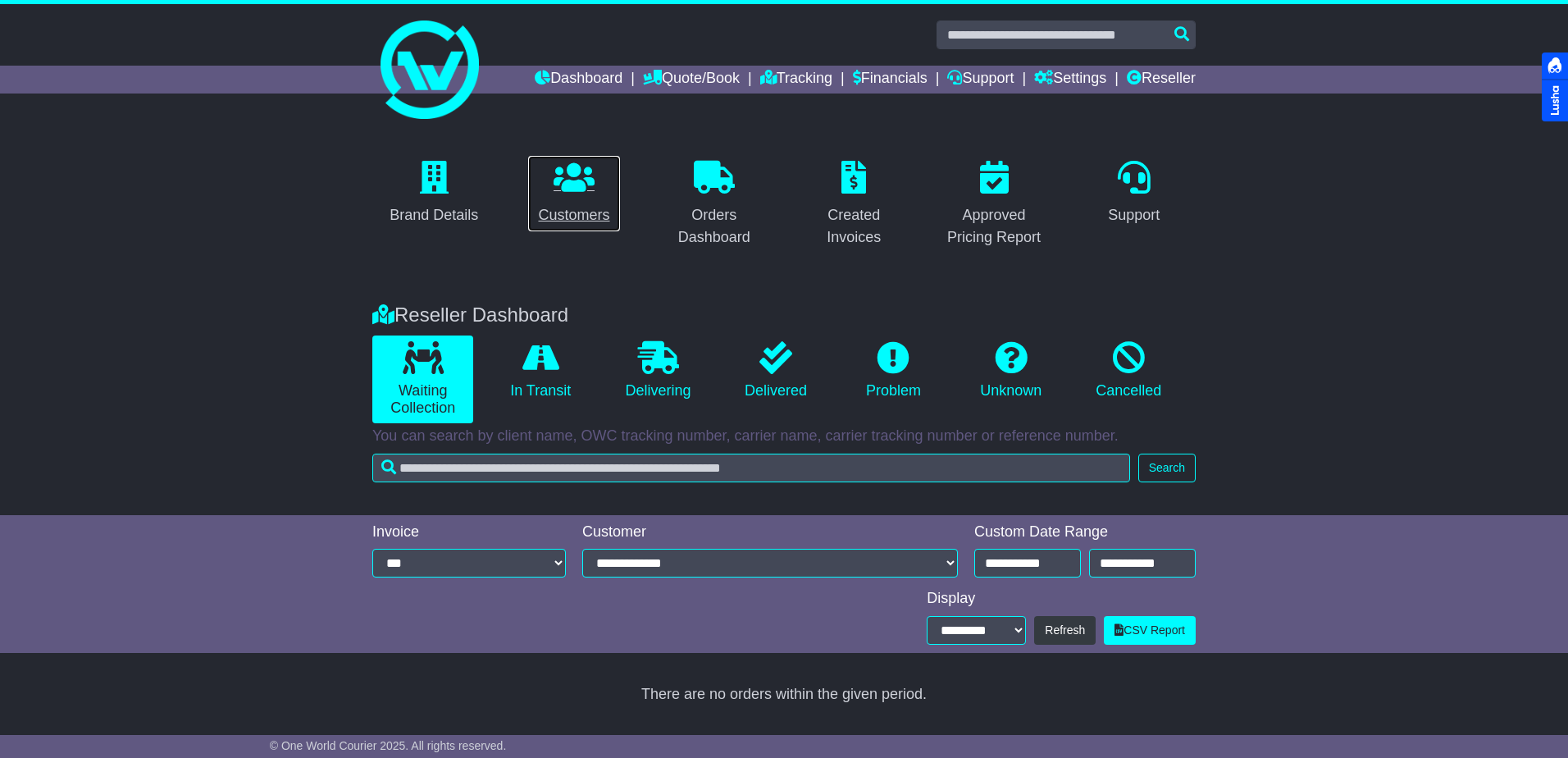
click at [551, 197] on link "Customers" at bounding box center [574, 194] width 93 height 77
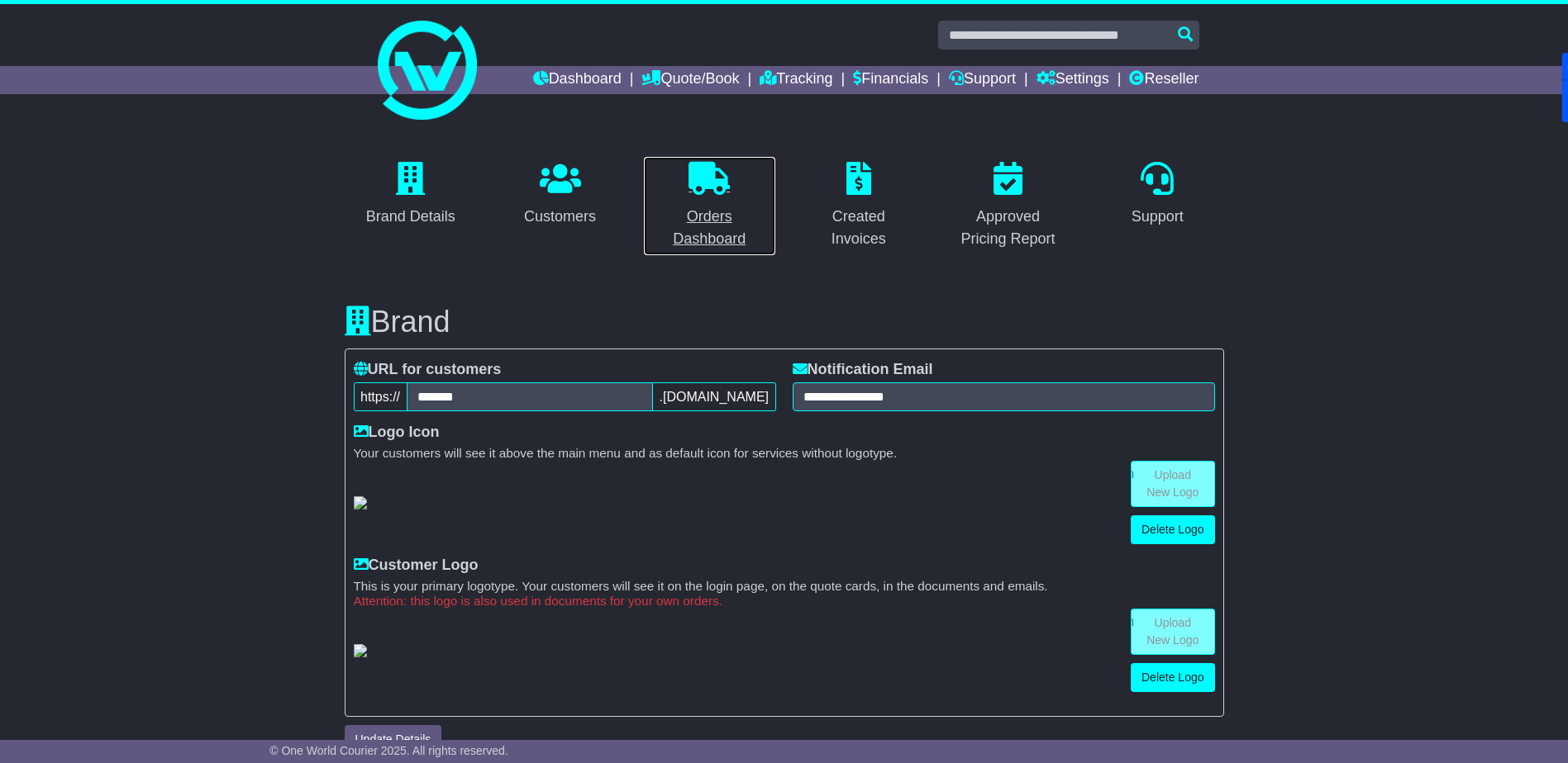
click at [697, 182] on icon at bounding box center [709, 178] width 41 height 33
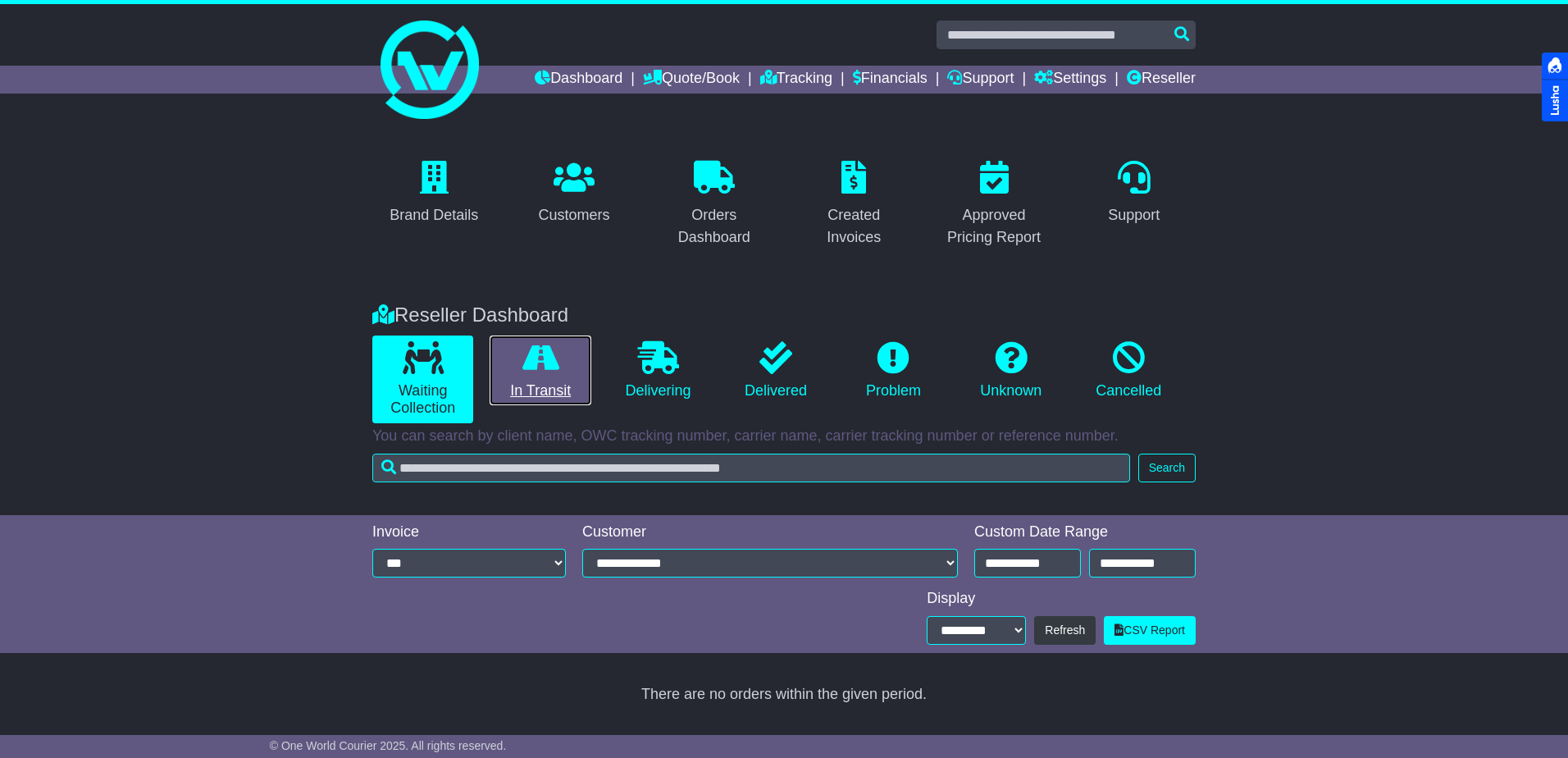
click at [519, 373] on link "In Transit" at bounding box center [539, 370] width 101 height 70
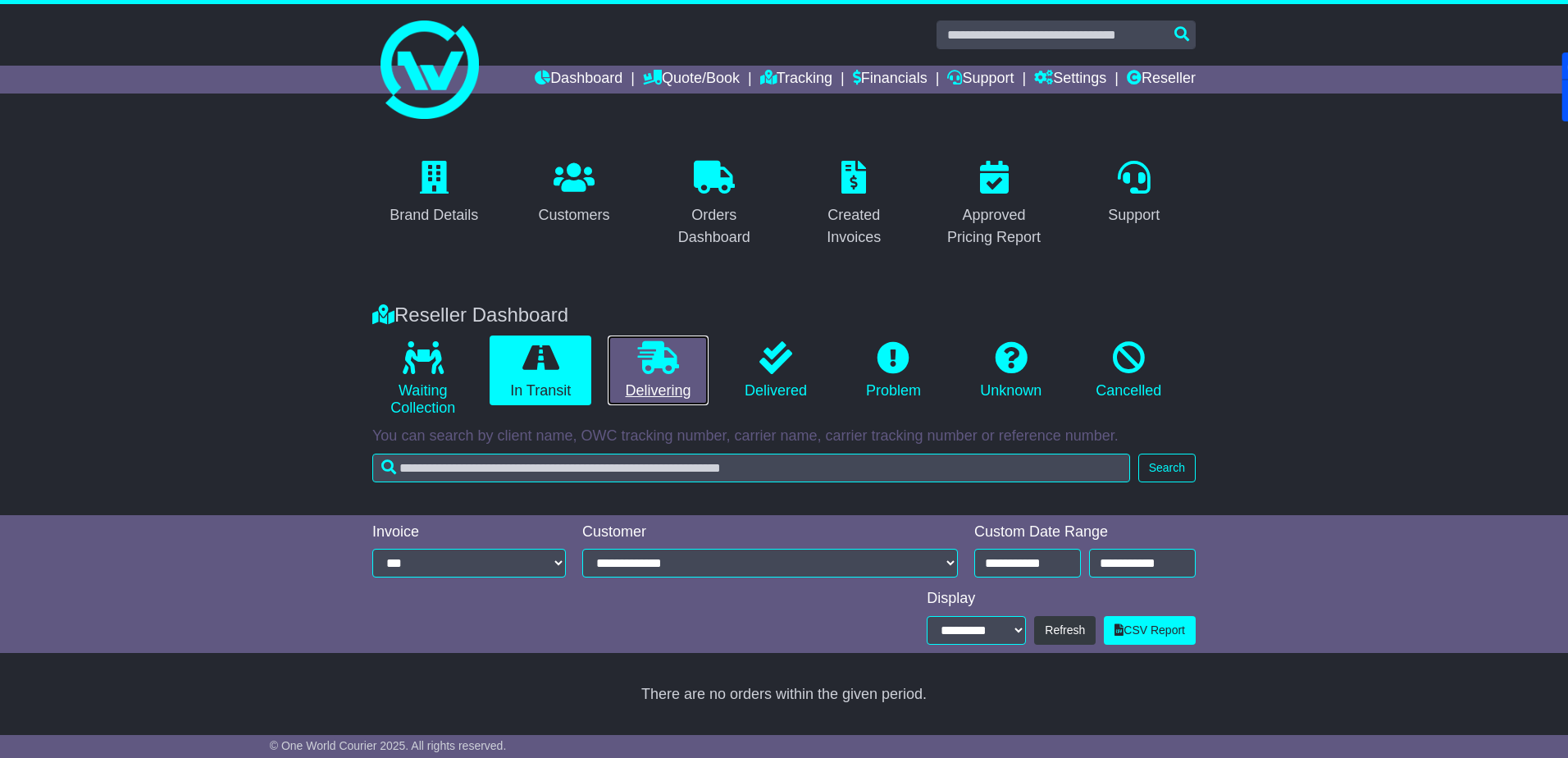
click at [628, 365] on link "Delivering" at bounding box center [658, 370] width 101 height 70
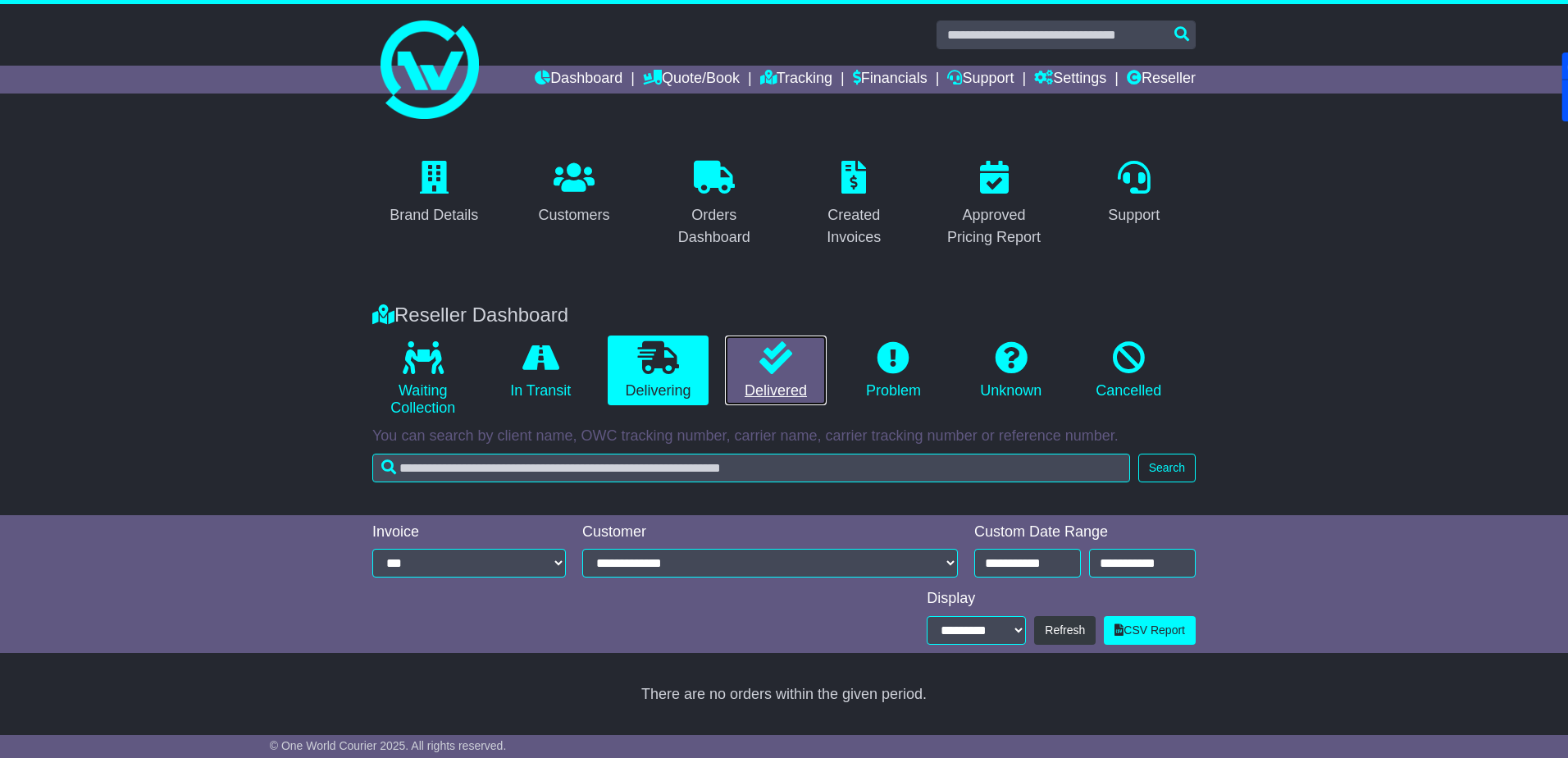
click at [779, 369] on icon at bounding box center [776, 358] width 33 height 33
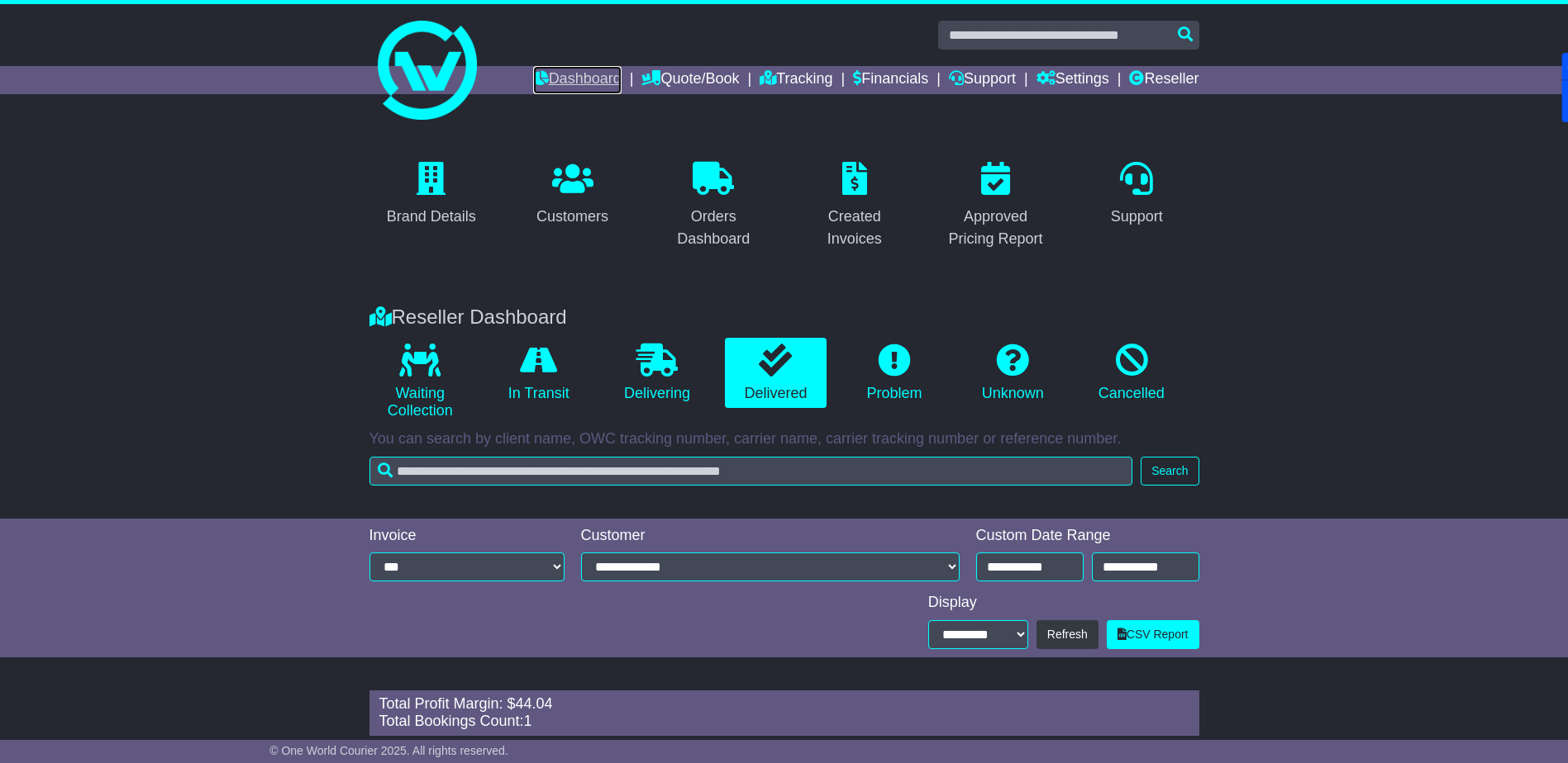
click at [586, 78] on link "Dashboard" at bounding box center [577, 80] width 88 height 28
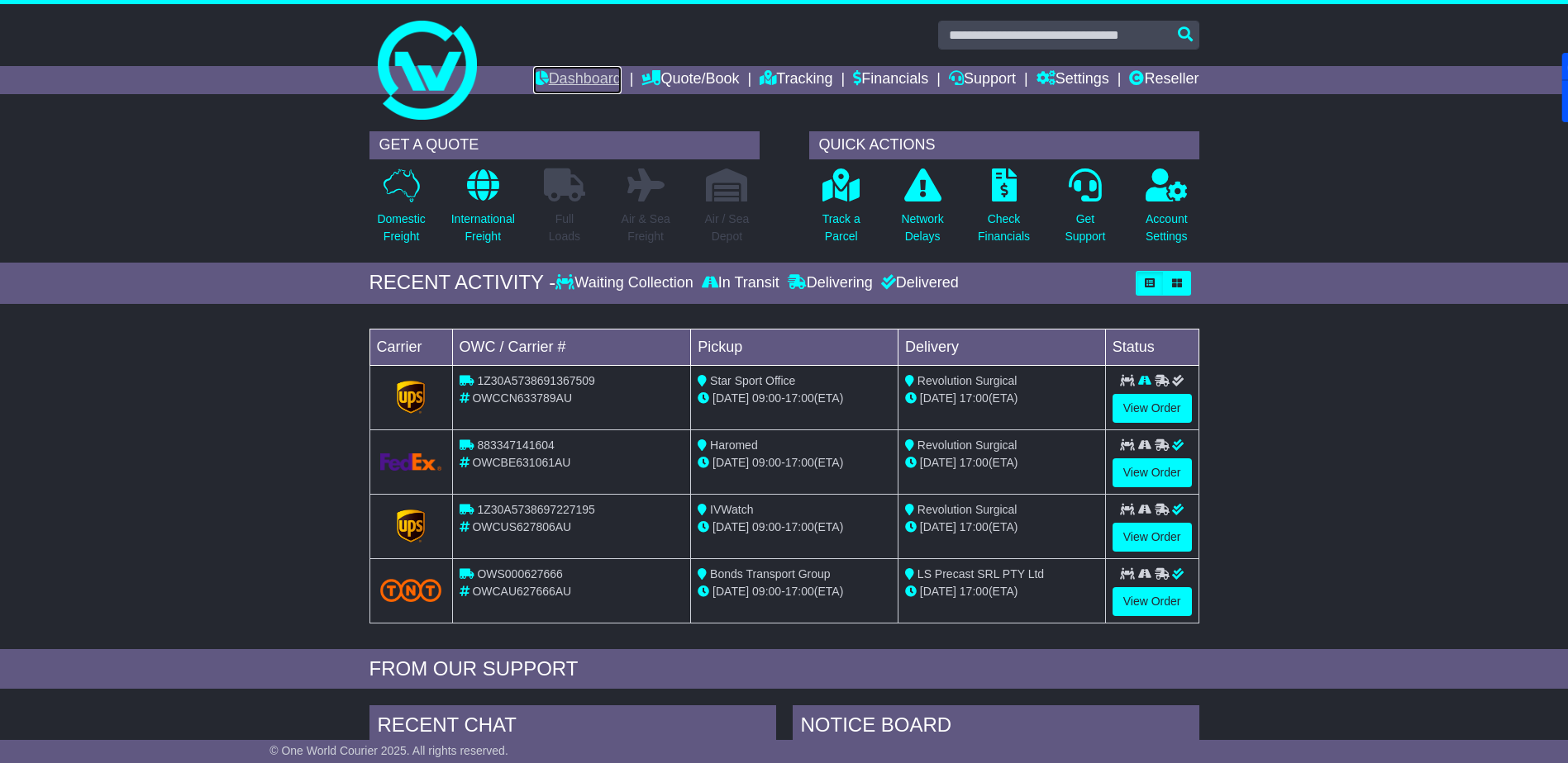
click at [548, 88] on link "Dashboard" at bounding box center [577, 80] width 88 height 28
